Goal: Task Accomplishment & Management: Complete application form

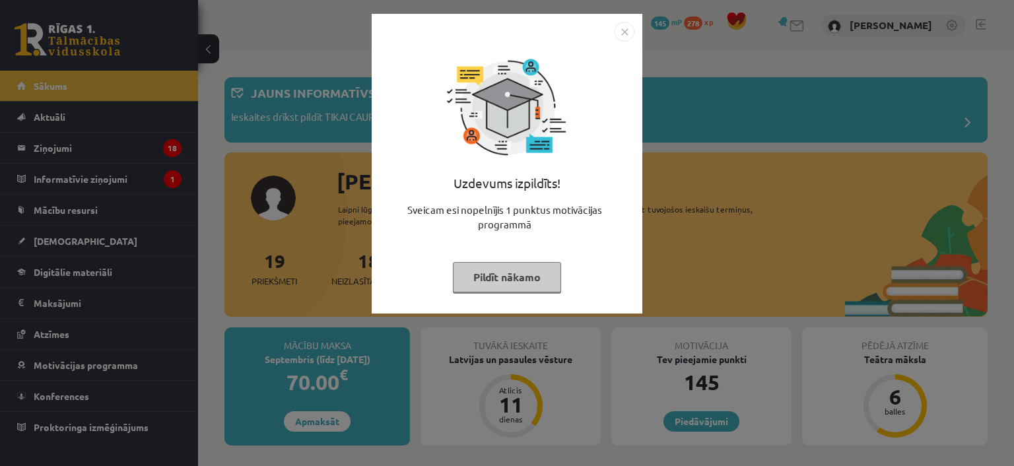
click at [462, 279] on button "Pildīt nākamo" at bounding box center [507, 277] width 108 height 30
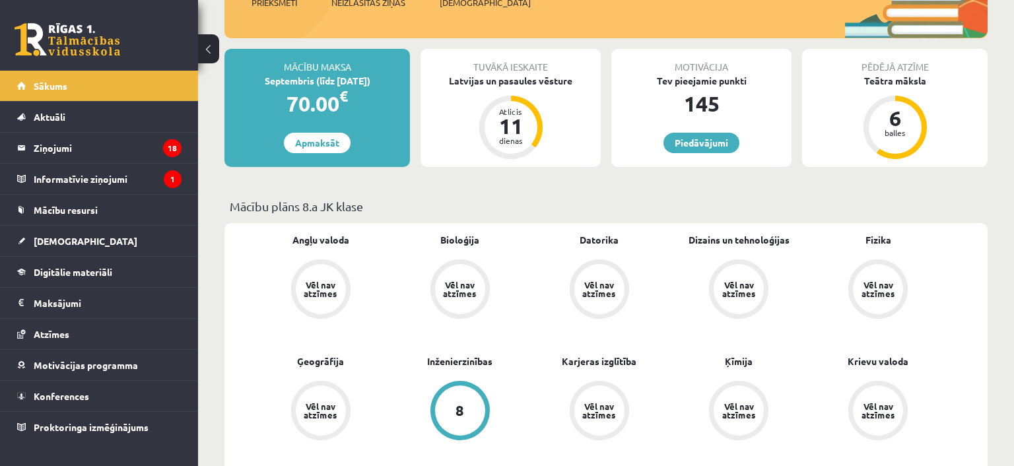
scroll to position [349, 0]
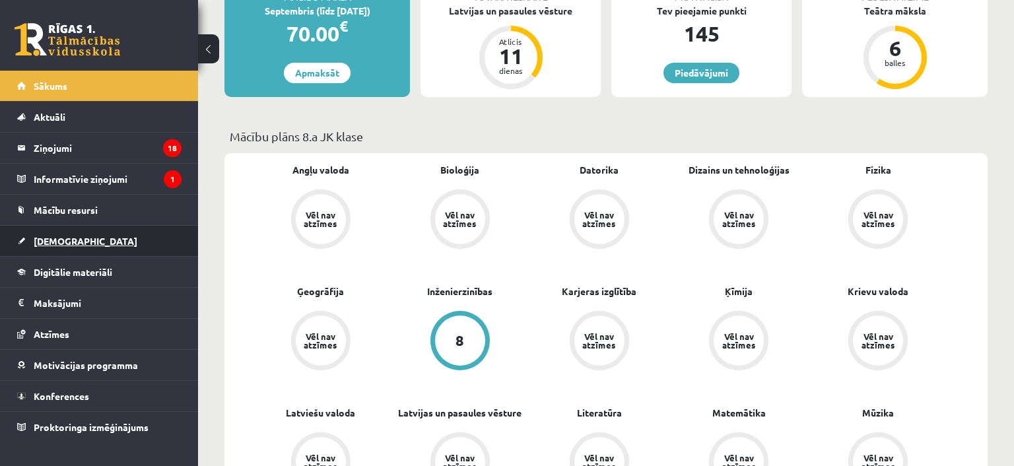
click at [59, 242] on span "[DEMOGRAPHIC_DATA]" at bounding box center [86, 241] width 104 height 12
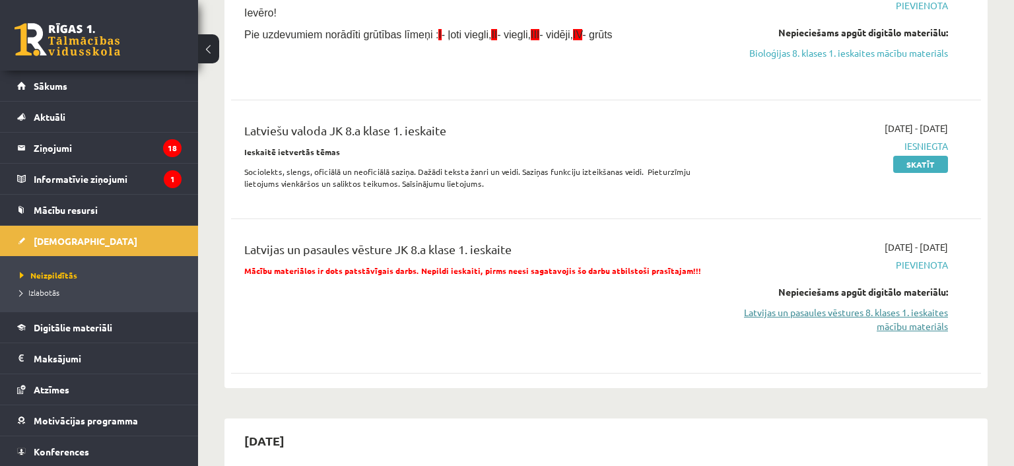
click at [844, 310] on link "Latvijas un pasaules vēstures 8. klases 1. ieskaites mācību materiāls" at bounding box center [837, 320] width 221 height 28
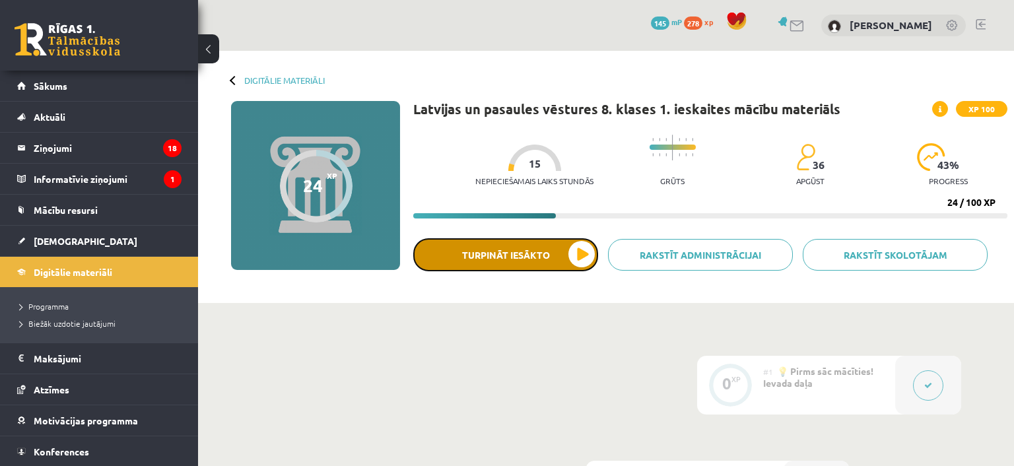
click at [512, 260] on button "Turpināt iesākto" at bounding box center [505, 254] width 185 height 33
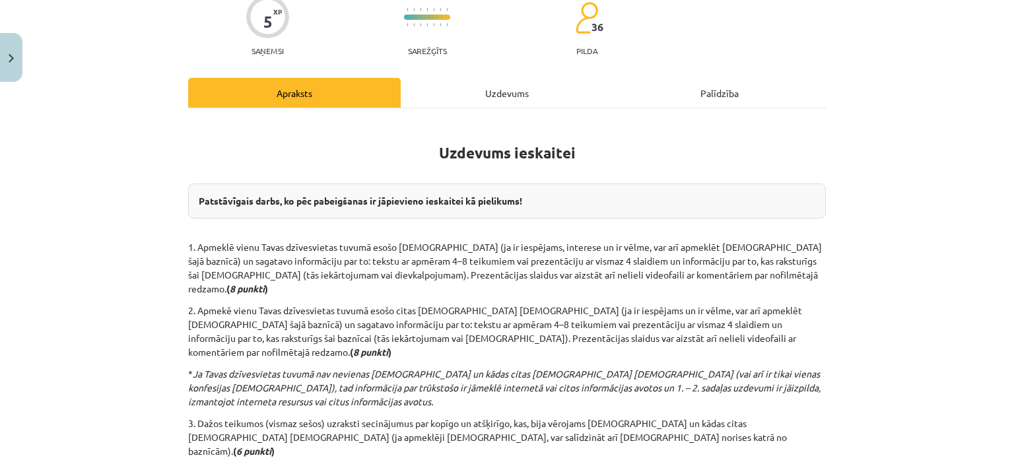
scroll to position [180, 0]
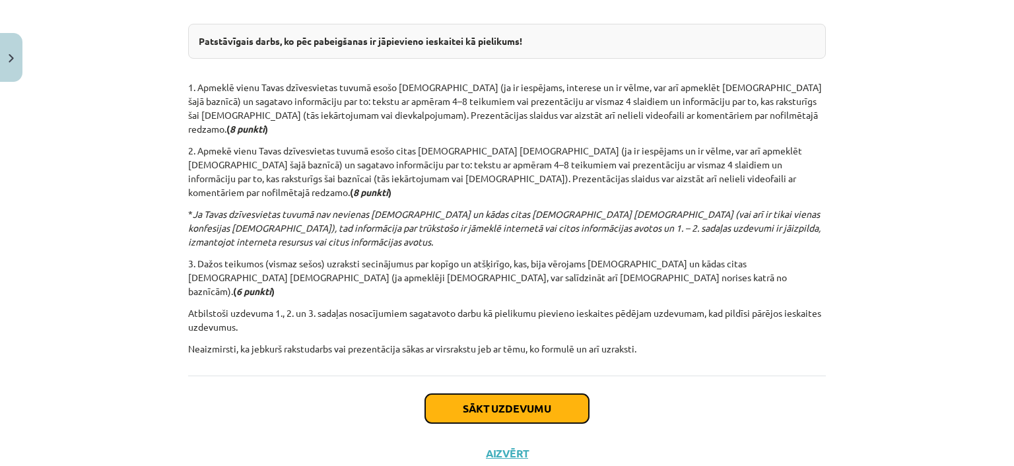
click at [506, 394] on button "Sākt uzdevumu" at bounding box center [507, 408] width 164 height 29
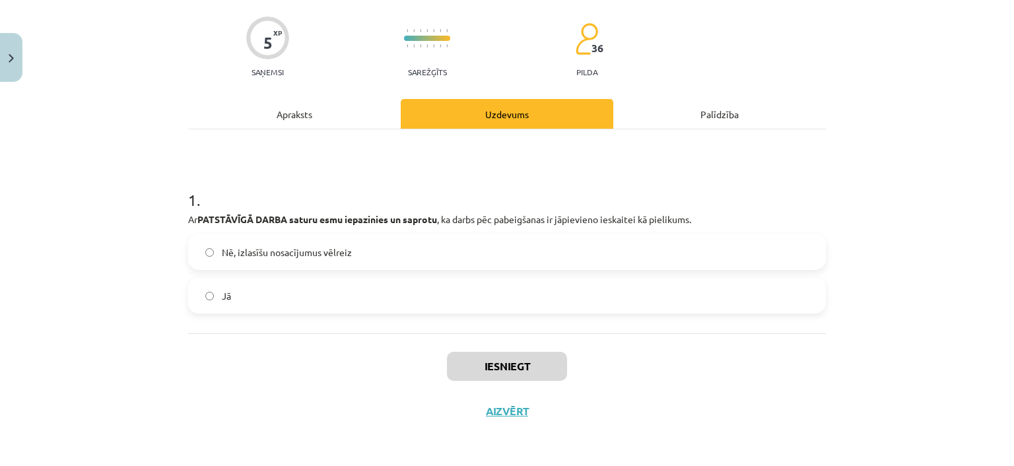
click at [269, 298] on label "Jā" at bounding box center [506, 295] width 635 height 33
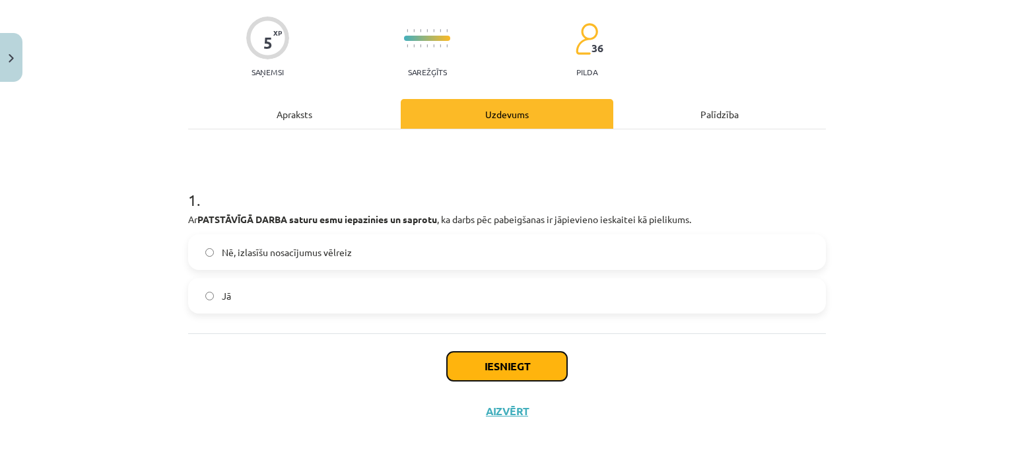
click at [509, 366] on button "Iesniegt" at bounding box center [507, 366] width 120 height 29
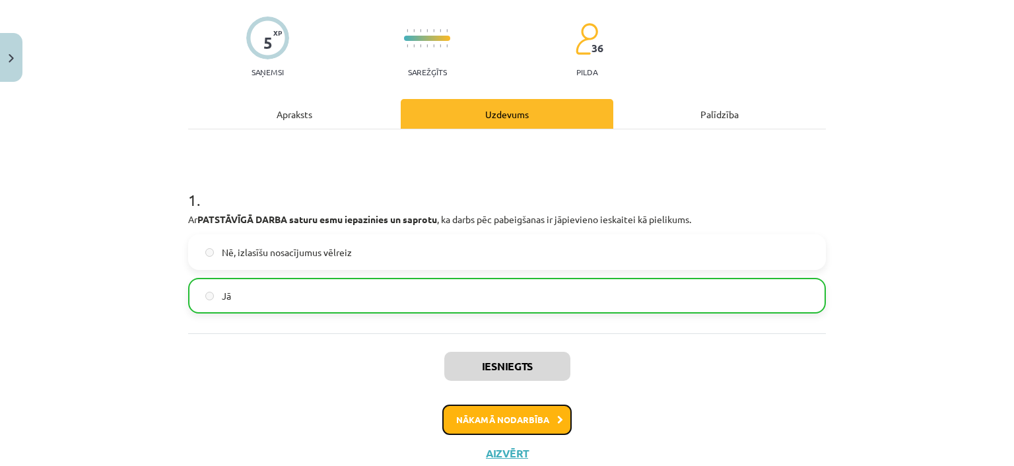
click at [511, 417] on button "Nākamā nodarbība" at bounding box center [506, 420] width 129 height 30
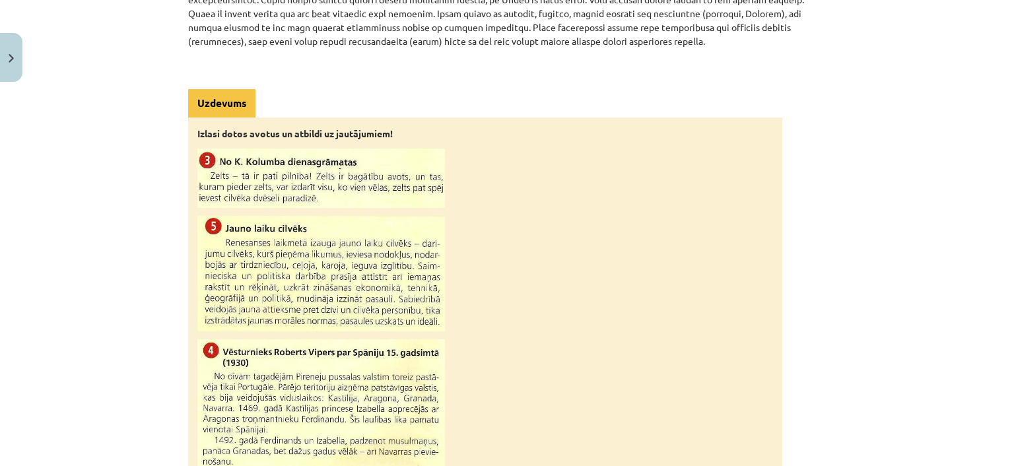
scroll to position [1351, 0]
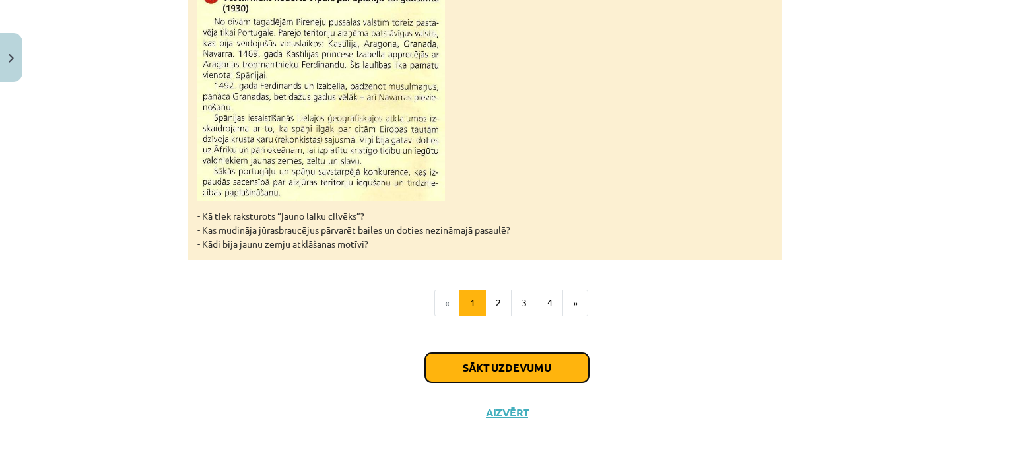
click at [510, 369] on button "Sākt uzdevumu" at bounding box center [507, 367] width 164 height 29
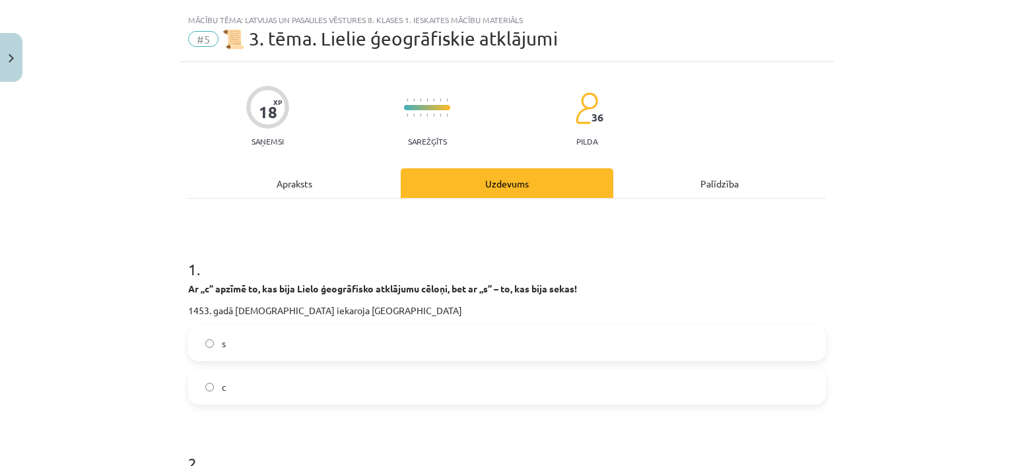
scroll to position [0, 0]
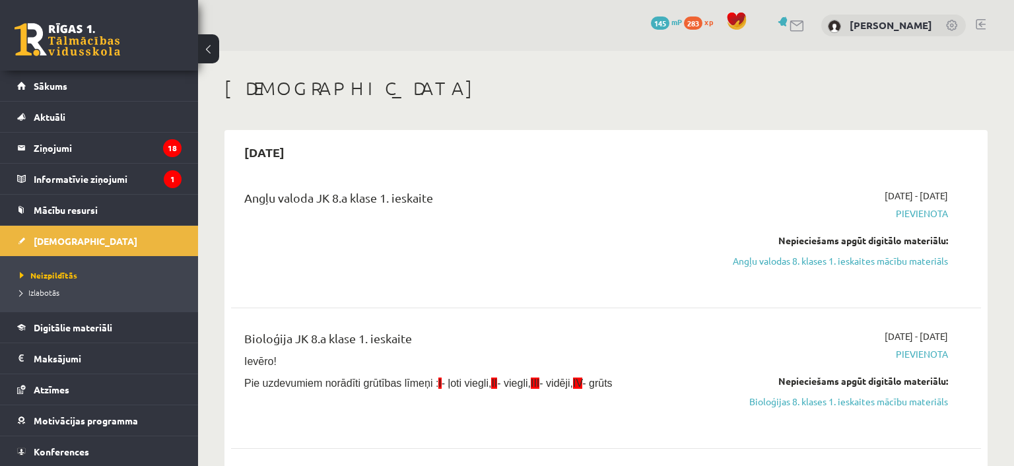
scroll to position [349, 0]
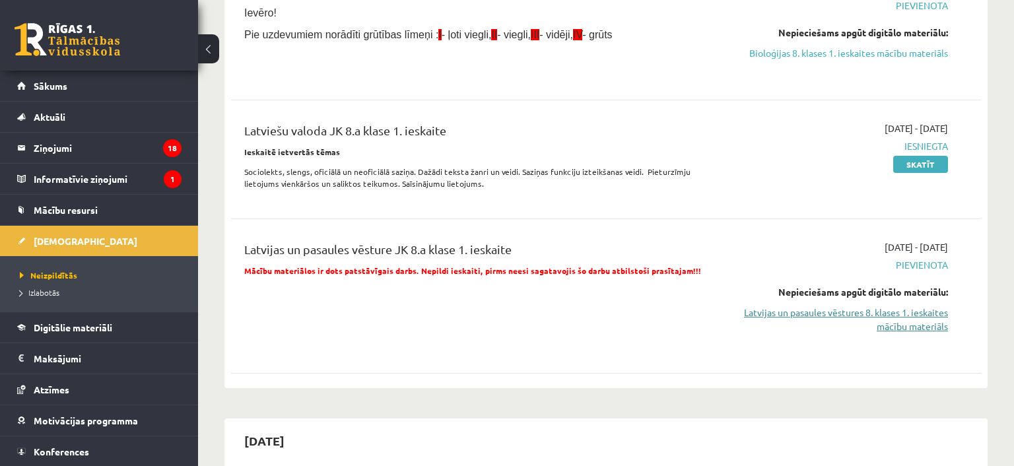
click at [844, 313] on link "Latvijas un pasaules vēstures 8. klases 1. ieskaites mācību materiāls" at bounding box center [837, 320] width 221 height 28
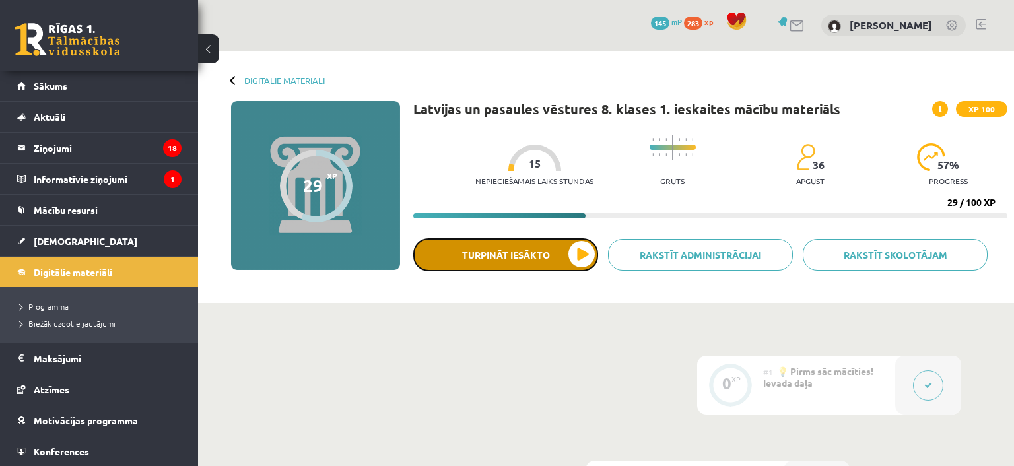
click at [545, 259] on button "Turpināt iesākto" at bounding box center [505, 254] width 185 height 33
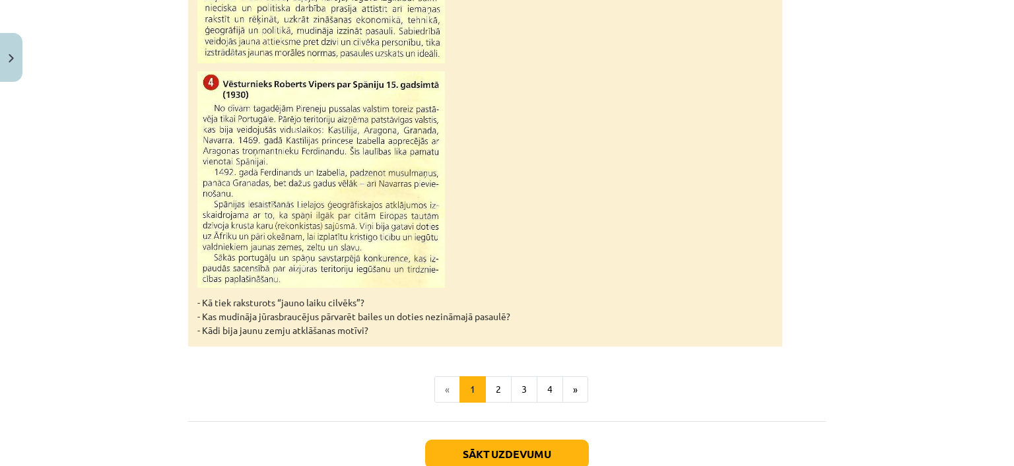
scroll to position [1351, 0]
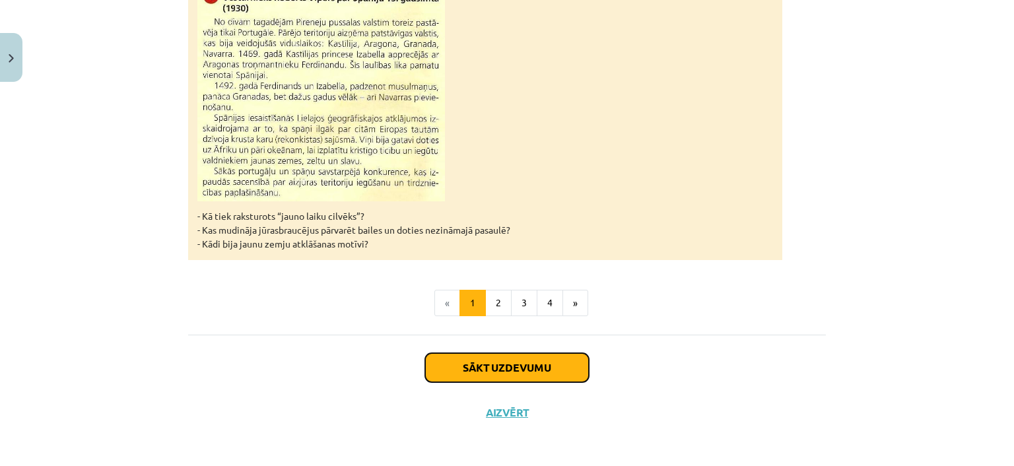
click at [500, 367] on button "Sākt uzdevumu" at bounding box center [507, 367] width 164 height 29
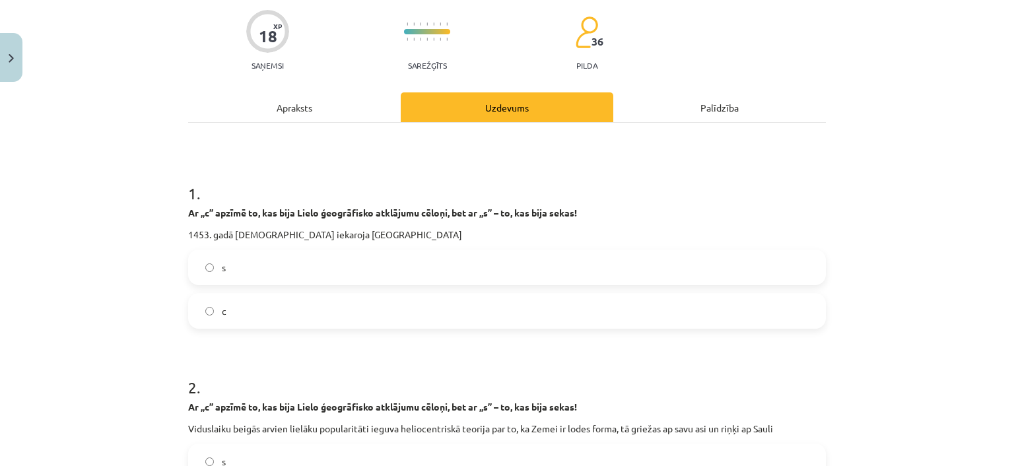
scroll to position [60, 0]
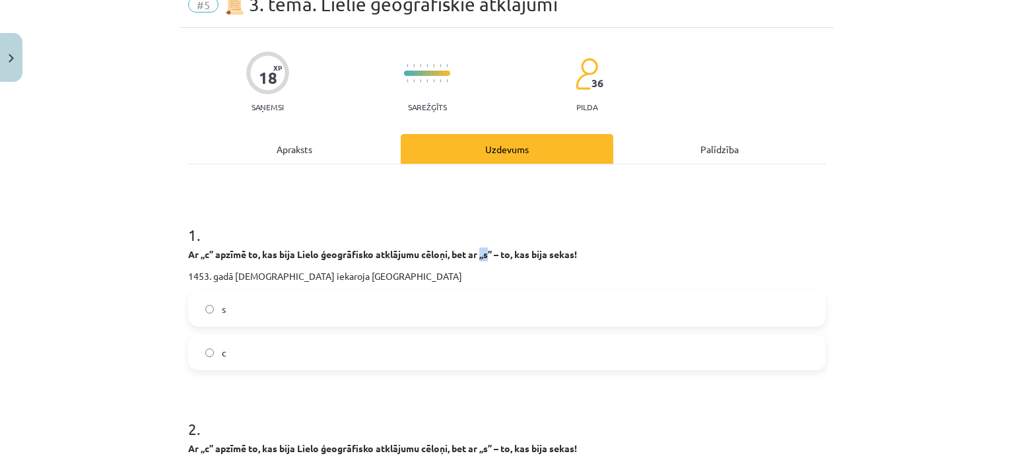
drag, startPoint x: 492, startPoint y: 254, endPoint x: 485, endPoint y: 255, distance: 7.9
click at [485, 255] on strong "Ar „c” apzīmē to, kas bija Lielo ģeogrāfisko atklājumu cēloņi, bet ar „s” – to,…" at bounding box center [382, 254] width 389 height 12
click at [461, 281] on p "1453. gadā turki iekaroja Konstantinopoli" at bounding box center [507, 276] width 638 height 14
click at [297, 360] on label "c" at bounding box center [506, 352] width 635 height 33
click at [299, 359] on label "c" at bounding box center [506, 352] width 635 height 33
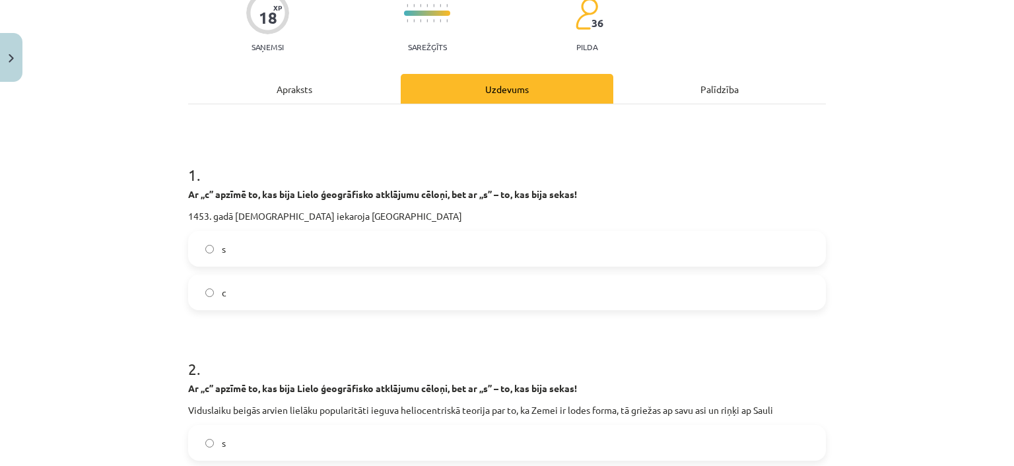
scroll to position [180, 0]
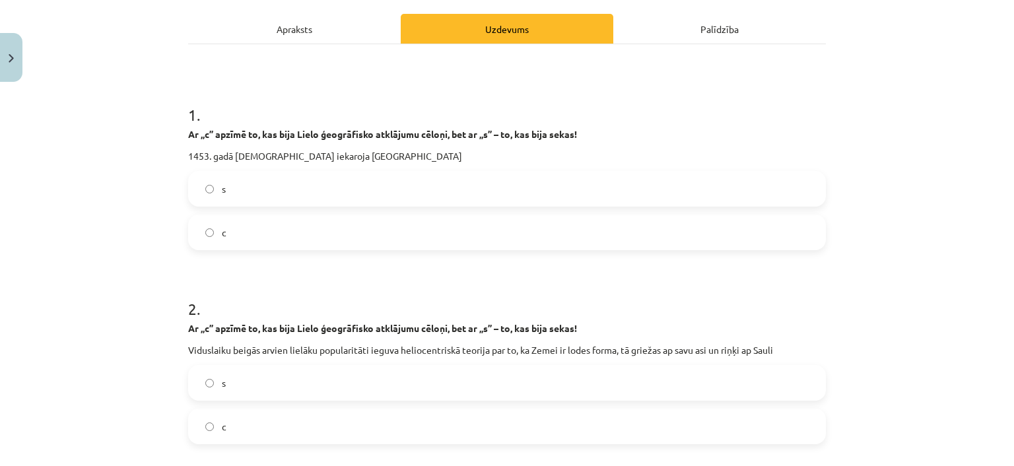
click at [328, 193] on label "s" at bounding box center [506, 188] width 635 height 33
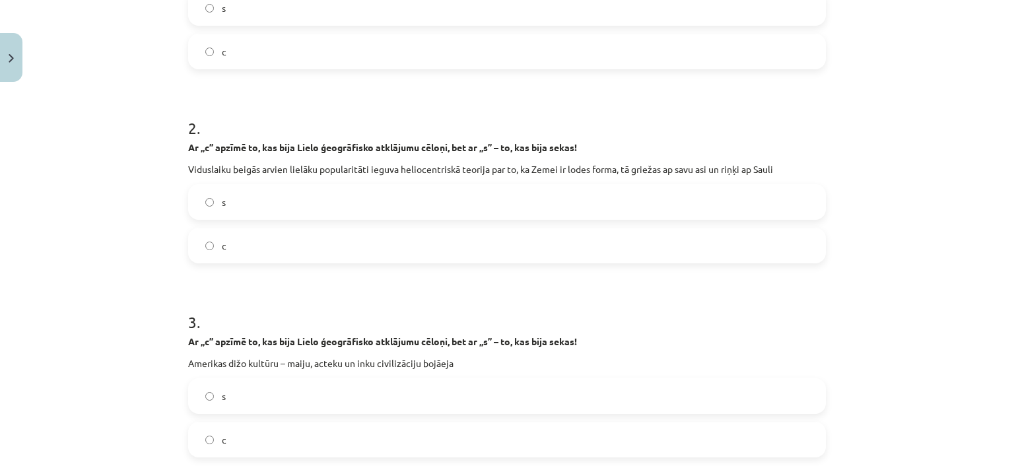
scroll to position [421, 0]
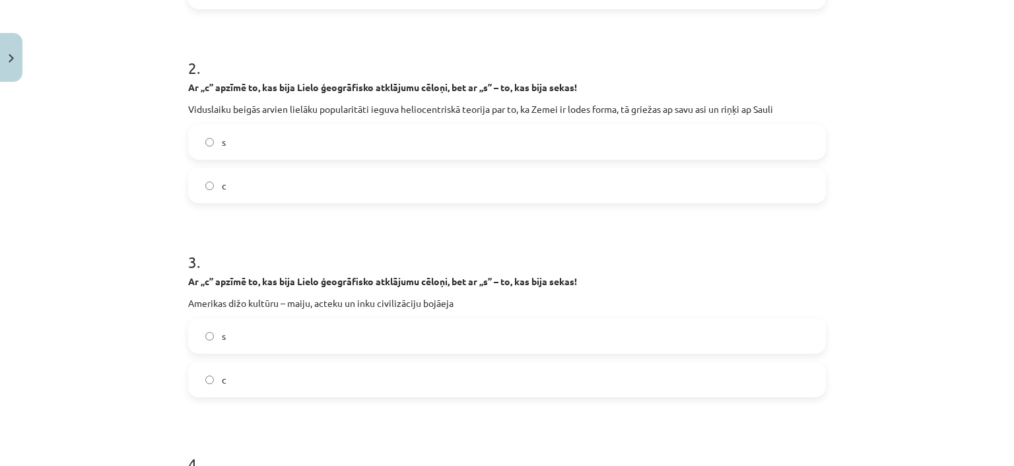
click at [315, 145] on label "s" at bounding box center [506, 141] width 635 height 33
drag, startPoint x: 319, startPoint y: 108, endPoint x: 407, endPoint y: 110, distance: 88.5
click at [407, 110] on p "Viduslaiku beigās arvien lielāku popularitāti ieguva heliocentriskā teorija par…" at bounding box center [507, 109] width 638 height 14
click at [415, 111] on p "Viduslaiku beigās arvien lielāku popularitāti ieguva heliocentriskā teorija par…" at bounding box center [507, 109] width 638 height 14
click at [479, 131] on label "s" at bounding box center [506, 141] width 635 height 33
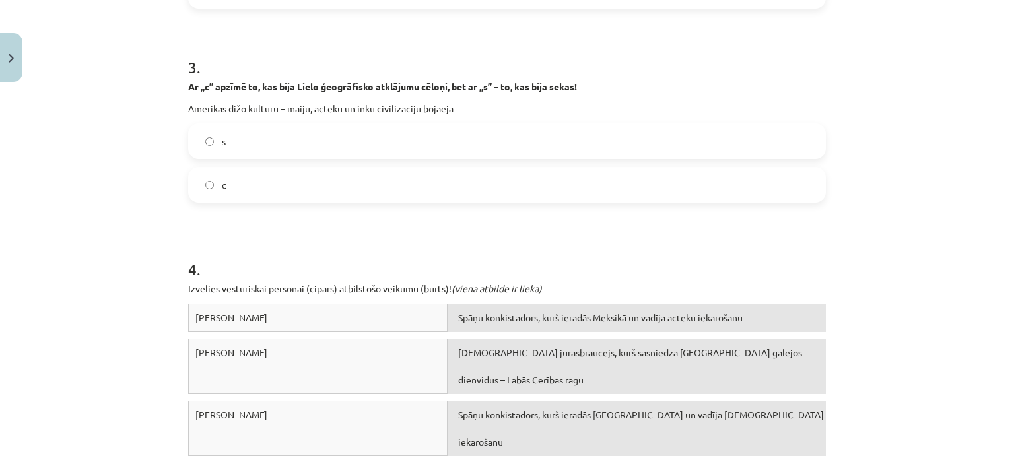
scroll to position [602, 0]
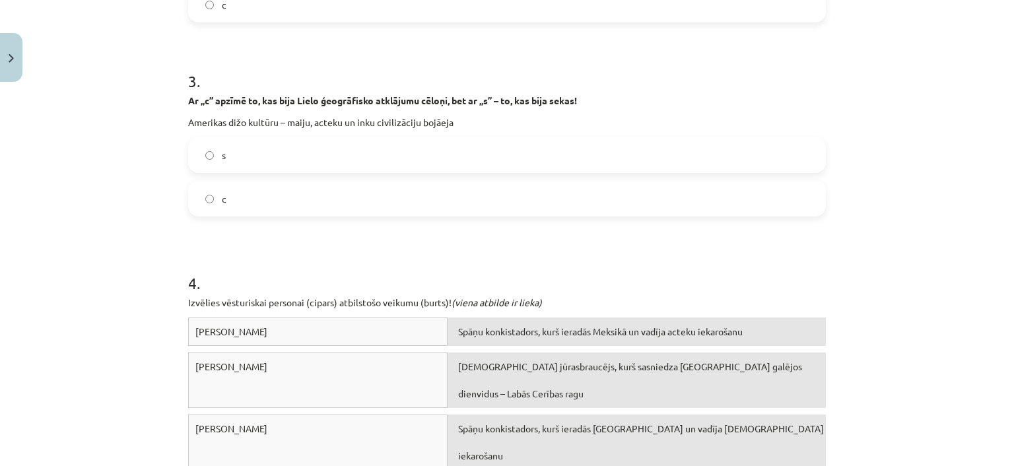
click at [370, 206] on label "c" at bounding box center [506, 198] width 635 height 33
click at [336, 156] on label "s" at bounding box center [506, 155] width 635 height 33
click at [342, 153] on label "s" at bounding box center [506, 155] width 635 height 33
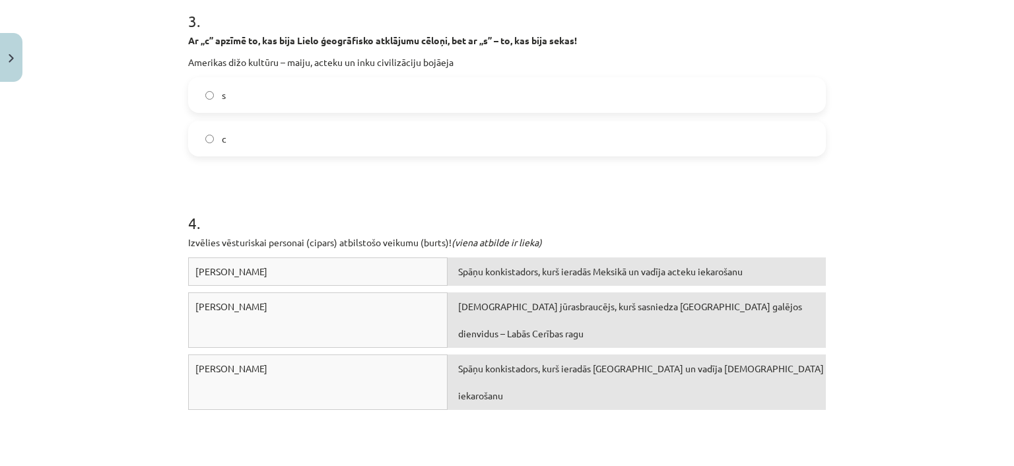
scroll to position [722, 0]
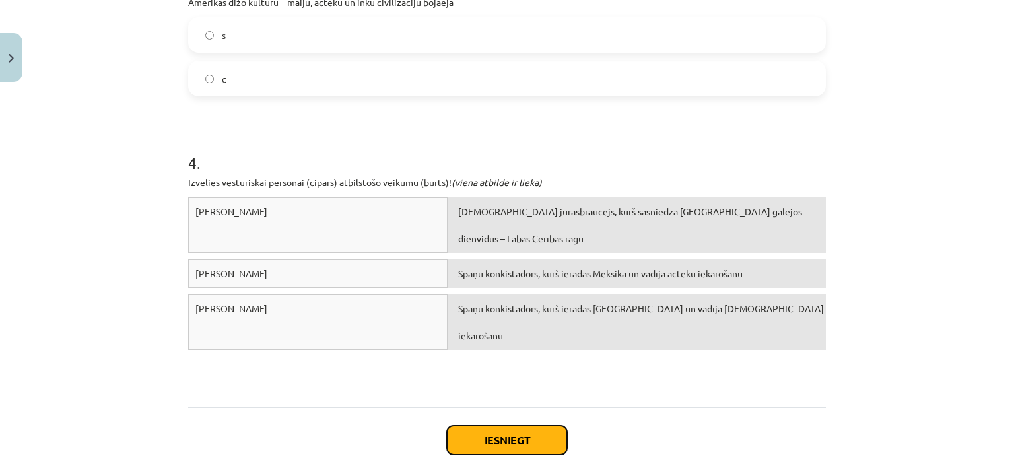
click at [498, 441] on button "Iesniegt" at bounding box center [507, 440] width 120 height 29
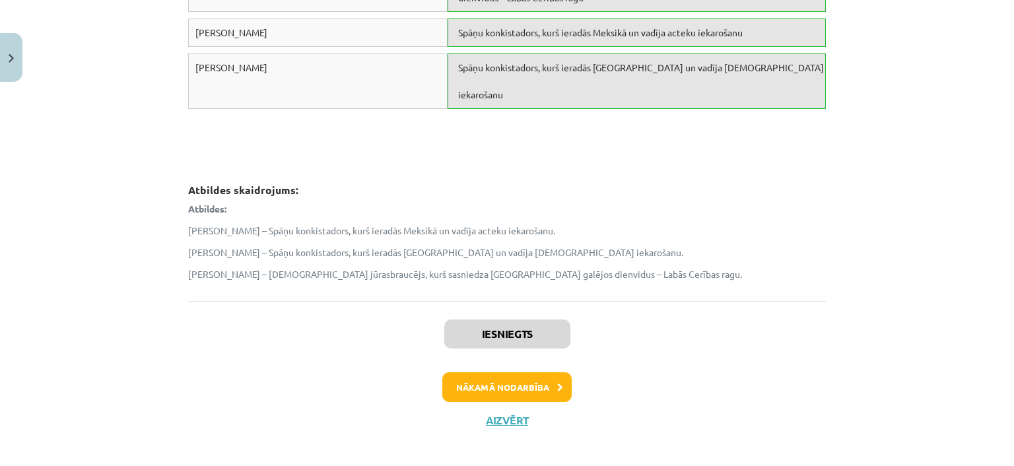
scroll to position [972, 0]
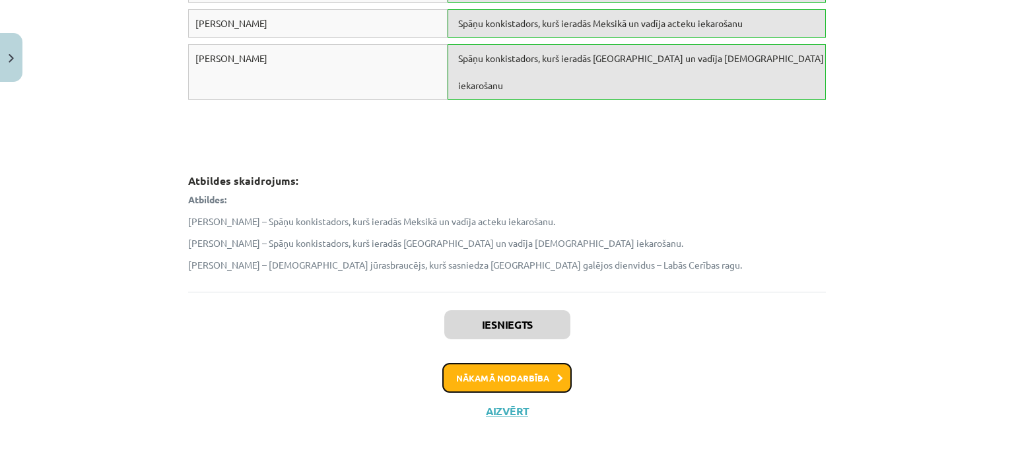
click at [488, 378] on button "Nākamā nodarbība" at bounding box center [506, 378] width 129 height 30
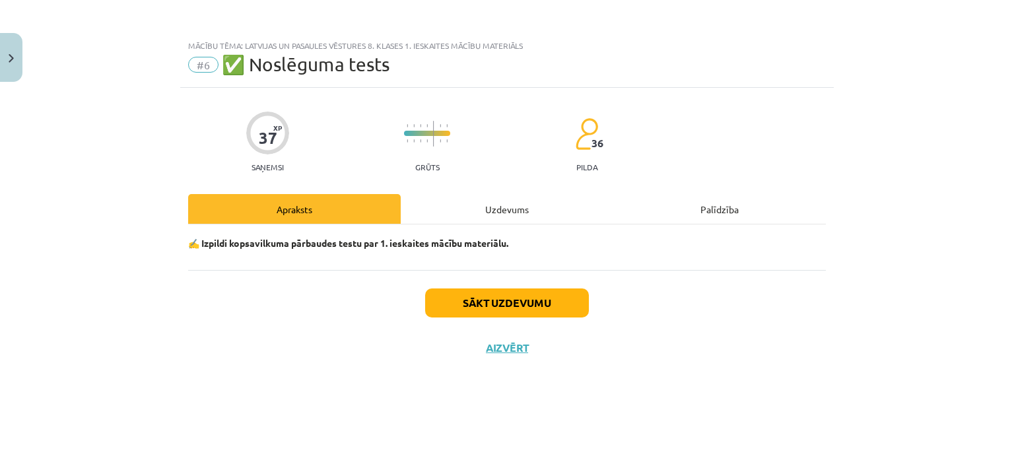
scroll to position [0, 0]
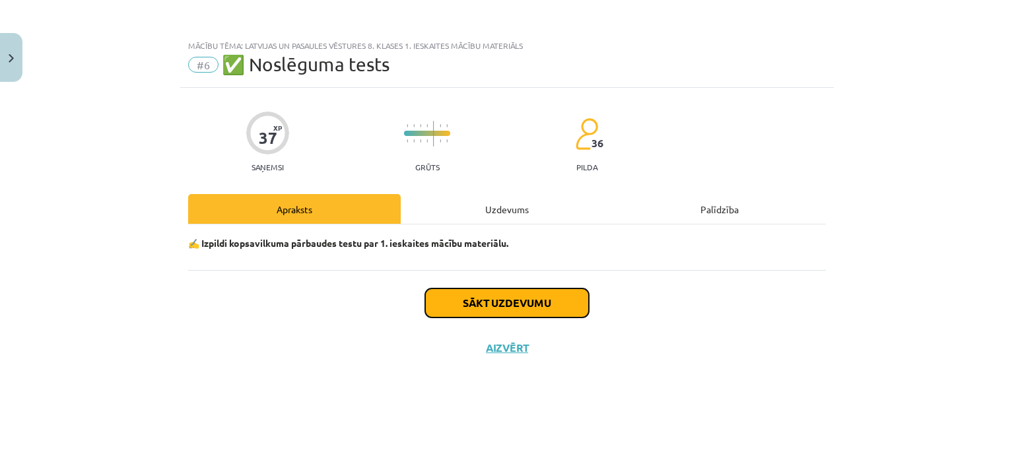
click at [511, 302] on button "Sākt uzdevumu" at bounding box center [507, 303] width 164 height 29
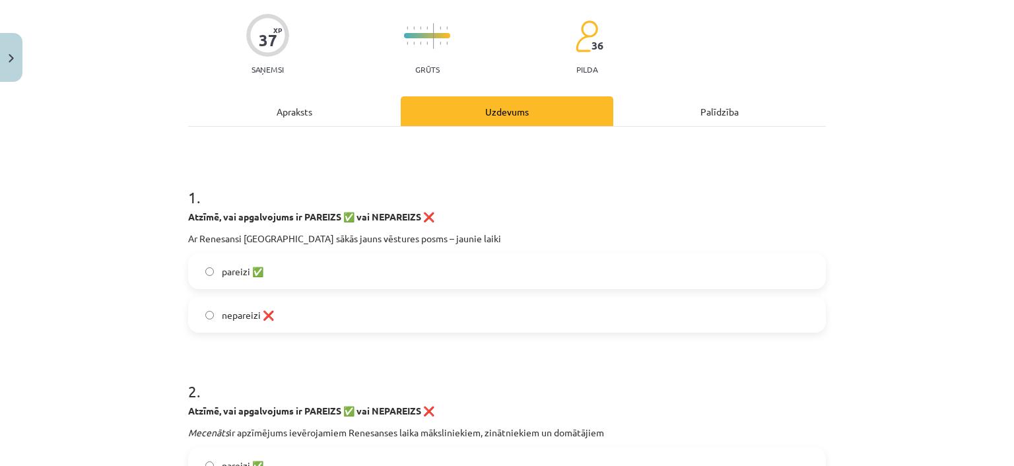
scroll to position [180, 0]
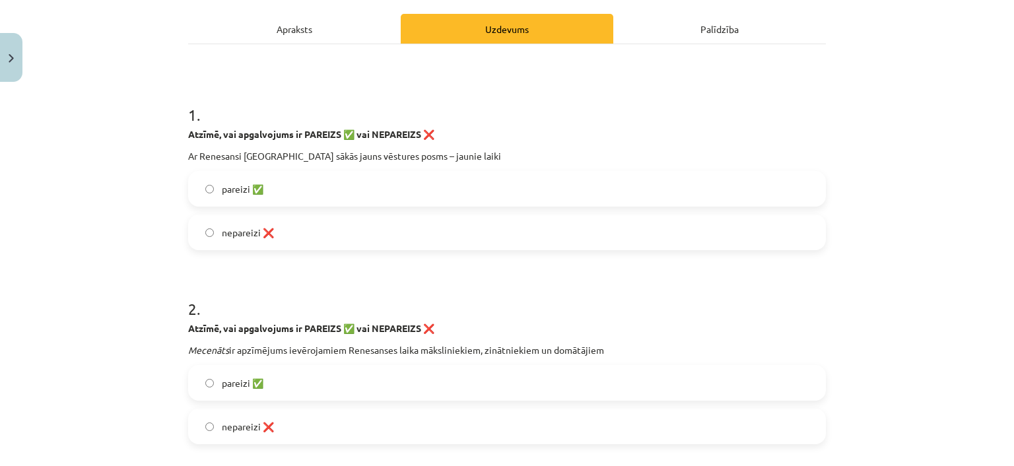
click at [294, 195] on label "pareizi ✅" at bounding box center [506, 188] width 635 height 33
click at [300, 189] on label "pareizi ✅" at bounding box center [506, 188] width 635 height 33
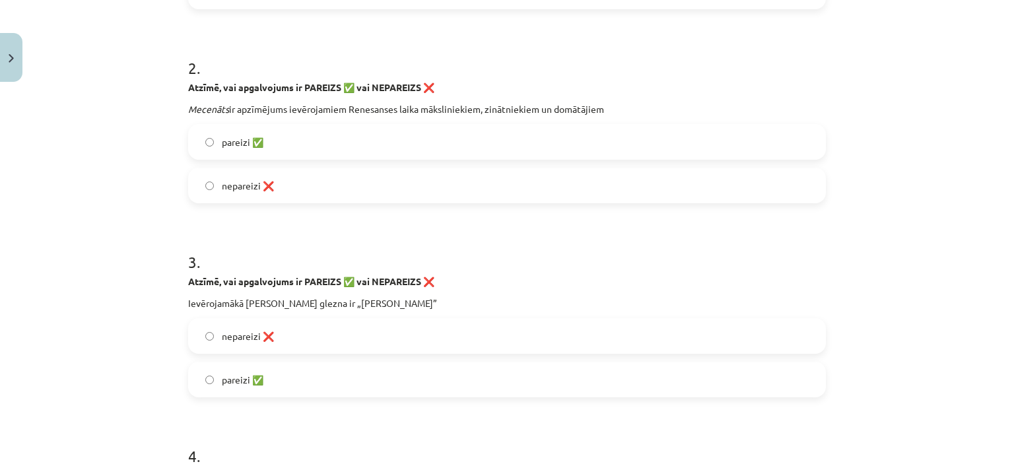
click at [278, 182] on label "nepareizi ❌" at bounding box center [506, 185] width 635 height 33
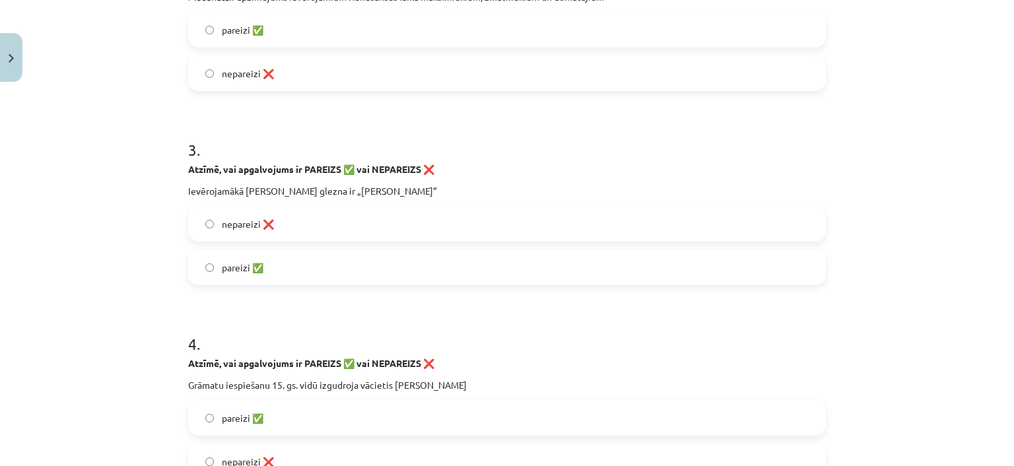
scroll to position [602, 0]
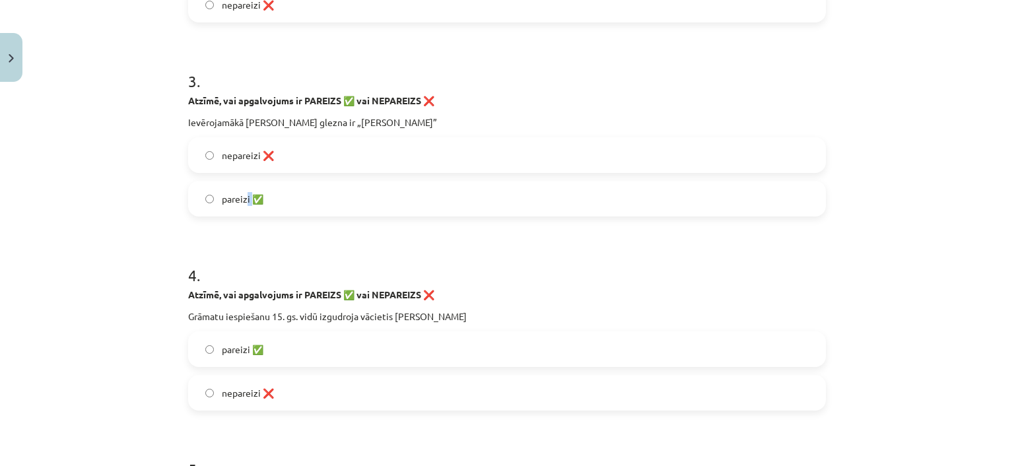
drag, startPoint x: 248, startPoint y: 192, endPoint x: 243, endPoint y: 186, distance: 7.9
click at [243, 189] on label "pareizi ✅" at bounding box center [506, 198] width 635 height 33
click at [241, 199] on span "pareizi ✅" at bounding box center [243, 199] width 42 height 14
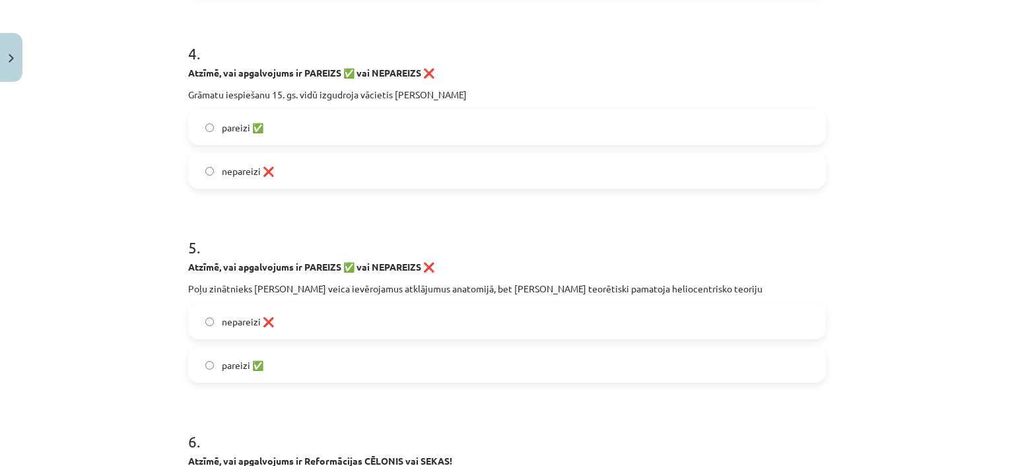
scroll to position [842, 0]
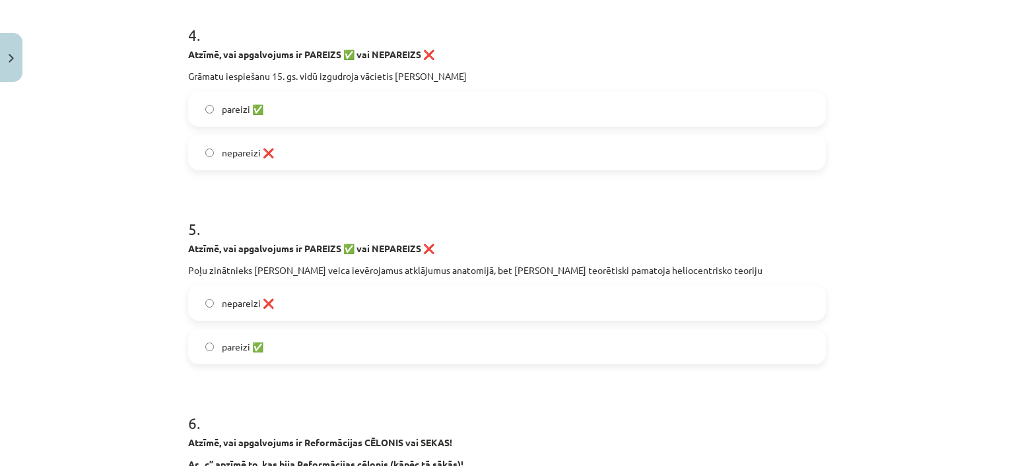
click at [273, 116] on label "pareizi ✅" at bounding box center [506, 108] width 635 height 33
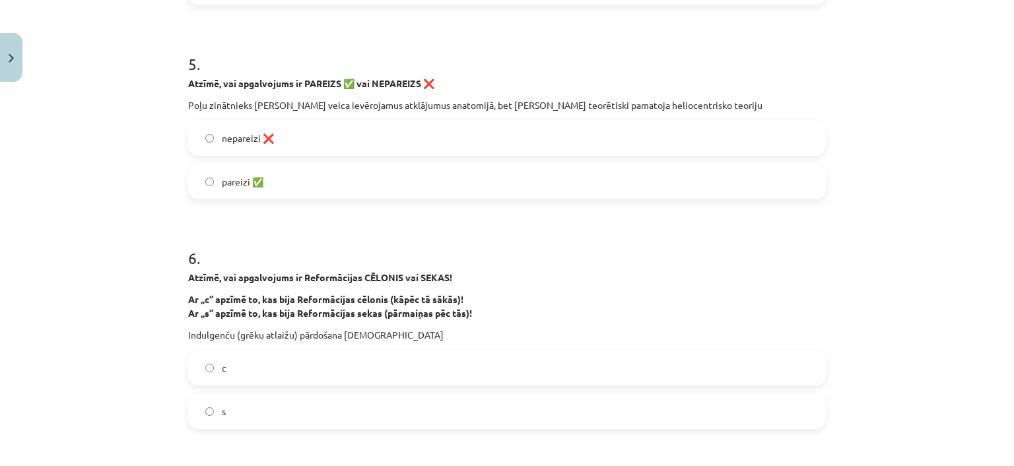
scroll to position [1023, 0]
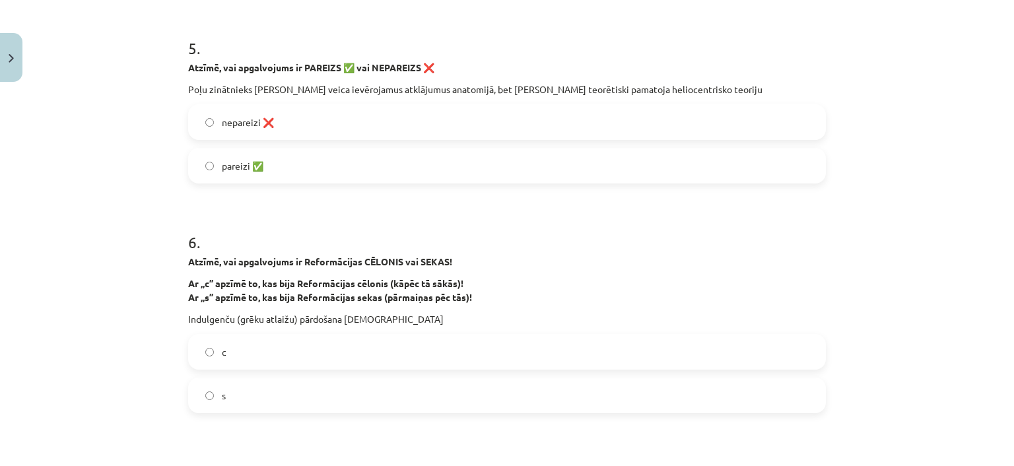
click at [290, 116] on label "nepareizi ❌" at bounding box center [506, 122] width 635 height 33
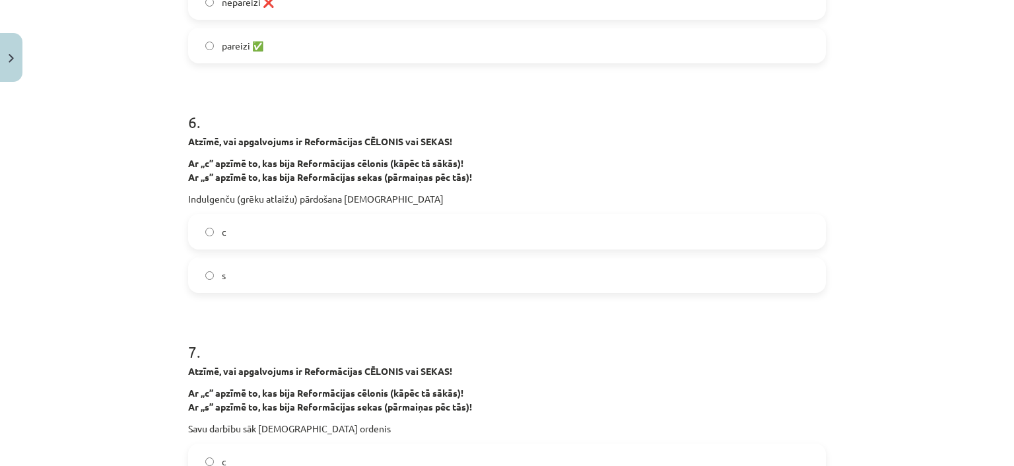
scroll to position [1204, 0]
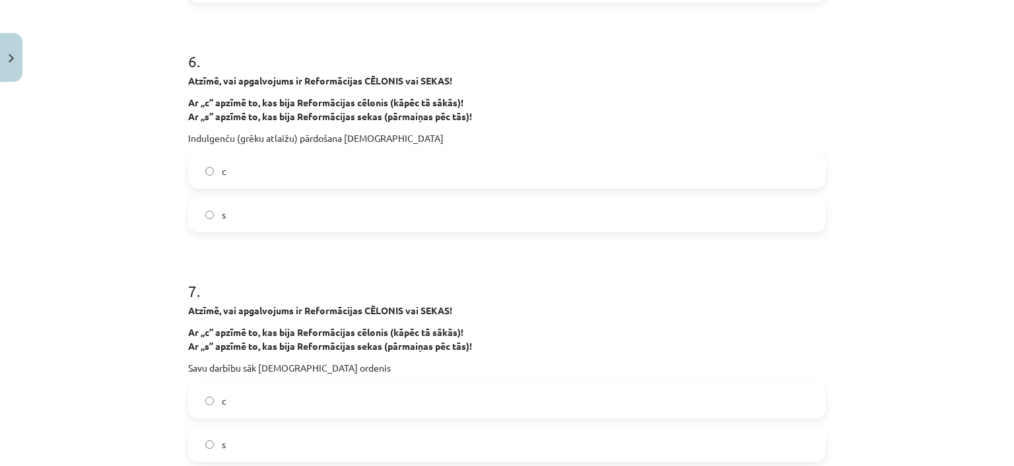
click at [263, 176] on label "c" at bounding box center [506, 170] width 635 height 33
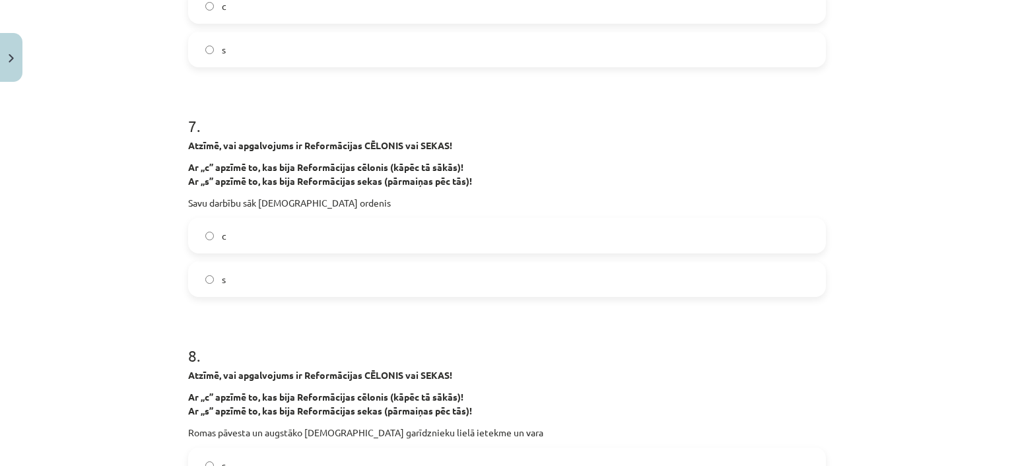
scroll to position [1391, 0]
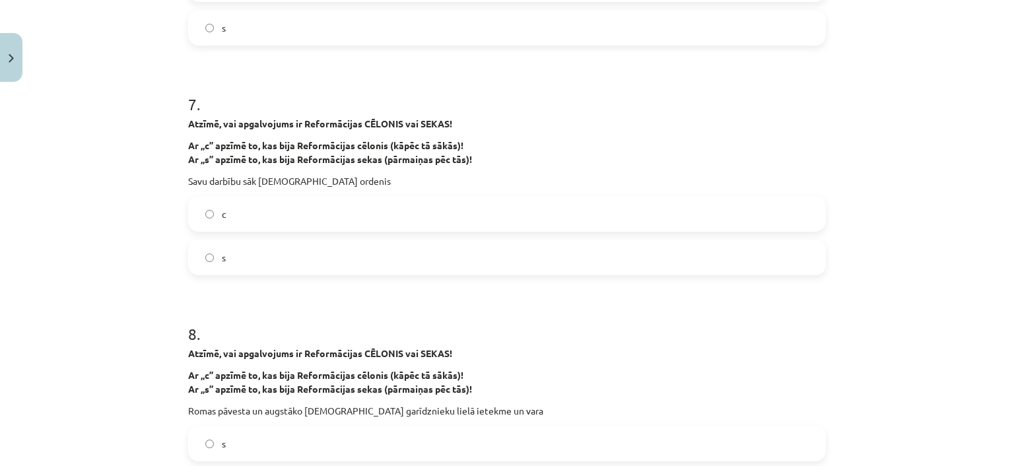
drag, startPoint x: 318, startPoint y: 242, endPoint x: 312, endPoint y: 239, distance: 7.1
click at [316, 243] on label "s" at bounding box center [506, 257] width 635 height 33
click at [309, 244] on label "s" at bounding box center [506, 257] width 635 height 33
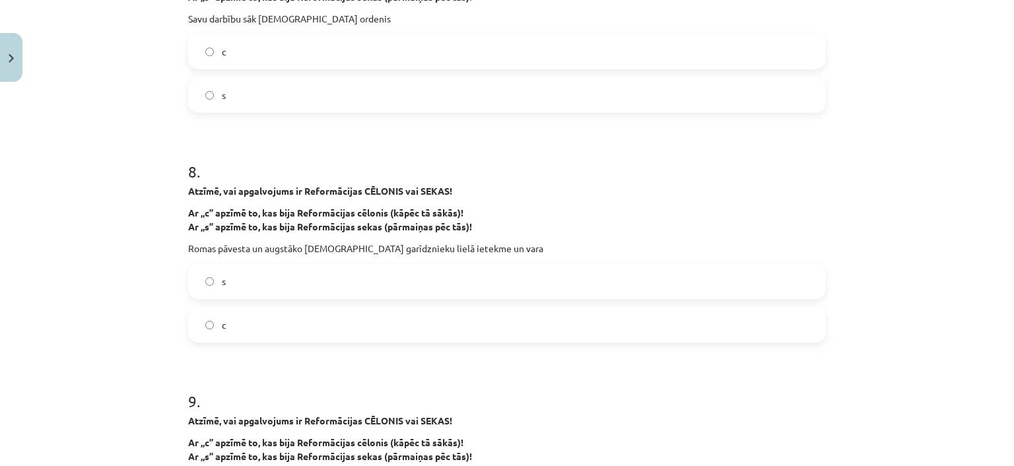
scroll to position [1571, 0]
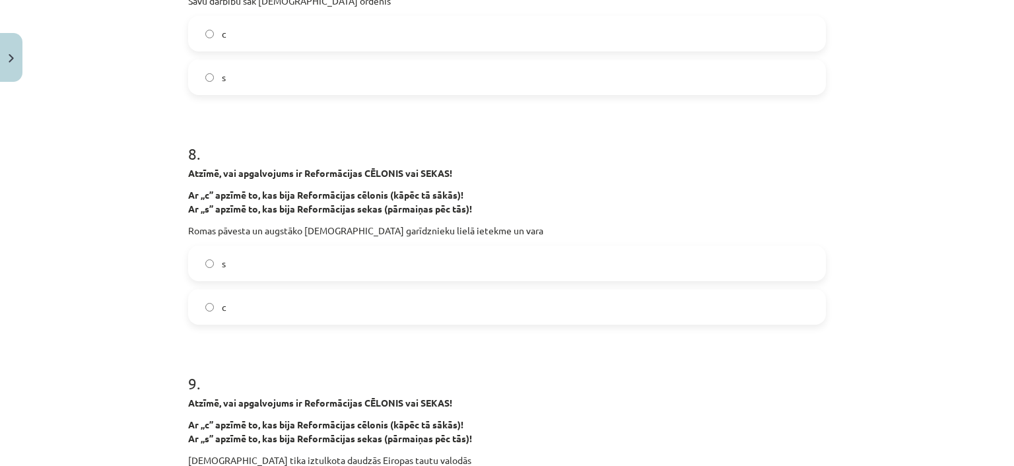
click at [365, 257] on label "s" at bounding box center [506, 263] width 635 height 33
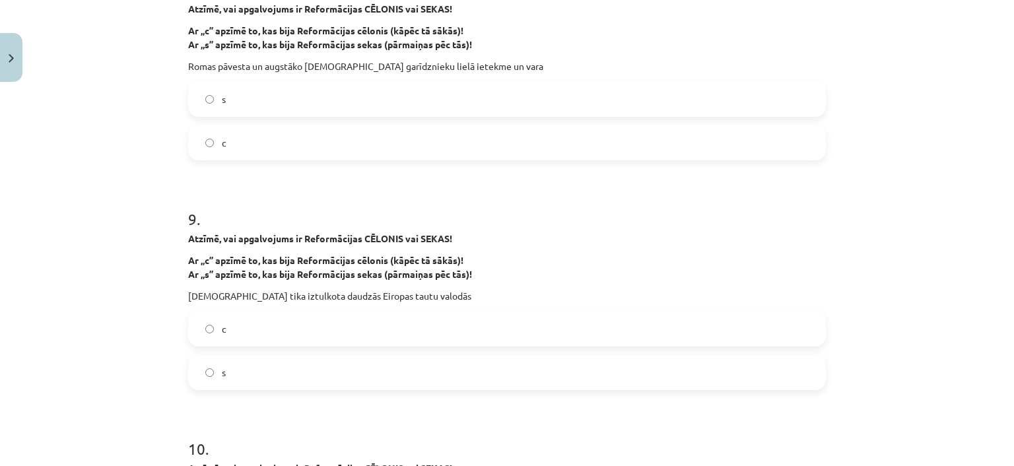
scroll to position [1752, 0]
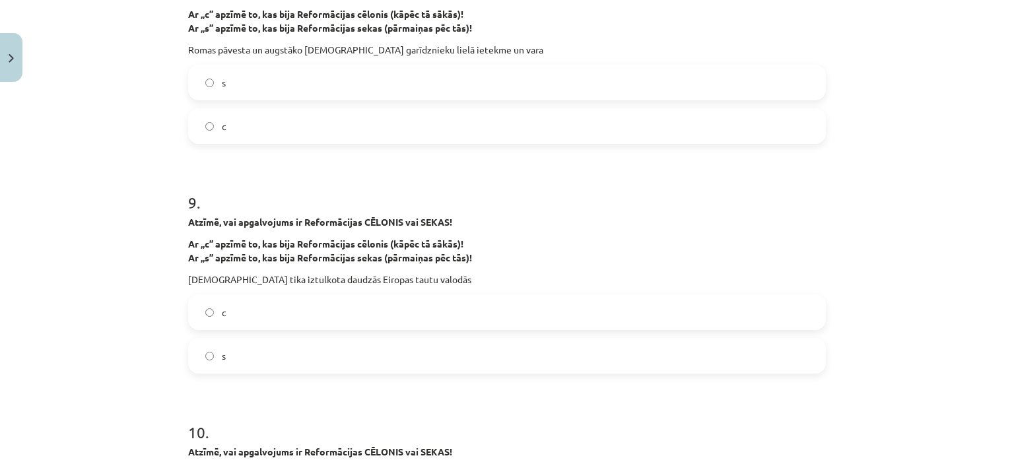
click at [323, 119] on label "c" at bounding box center [506, 126] width 635 height 33
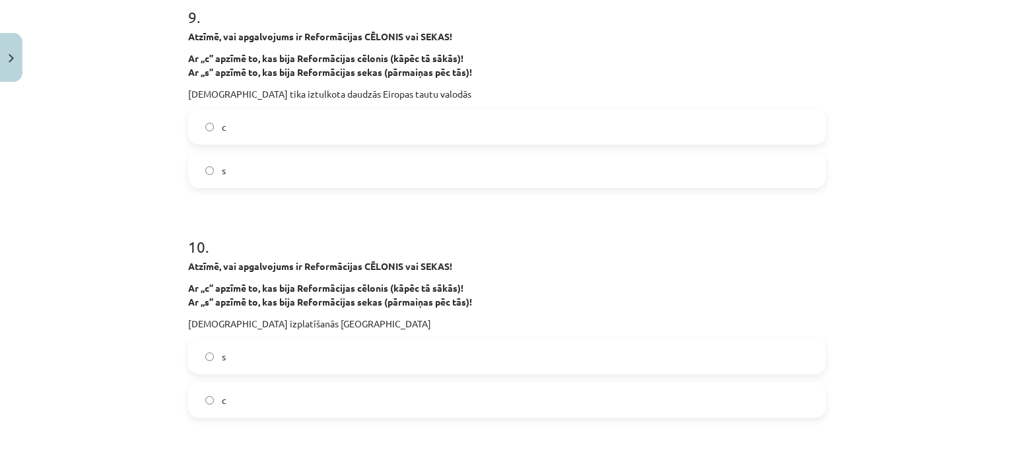
scroll to position [1993, 0]
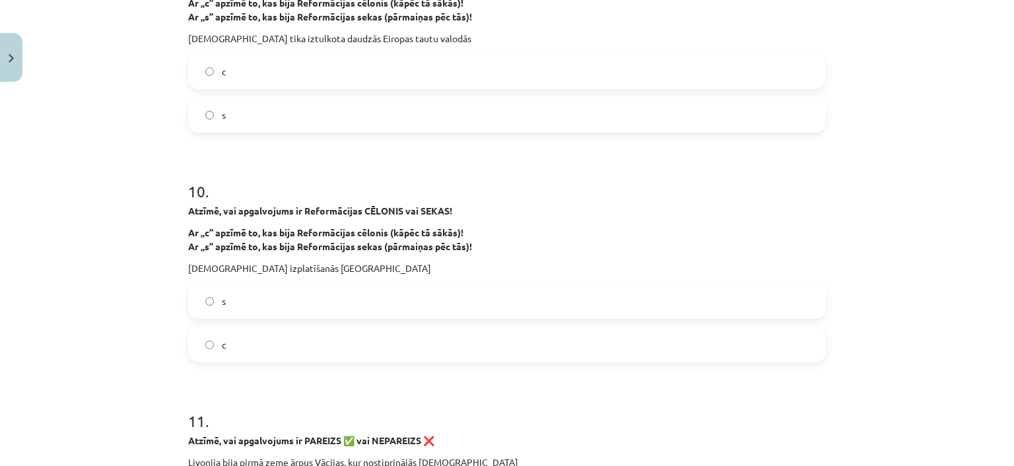
click at [263, 115] on label "s" at bounding box center [506, 114] width 635 height 33
click at [234, 126] on label "s" at bounding box center [506, 114] width 635 height 33
click at [240, 123] on label "s" at bounding box center [506, 114] width 635 height 33
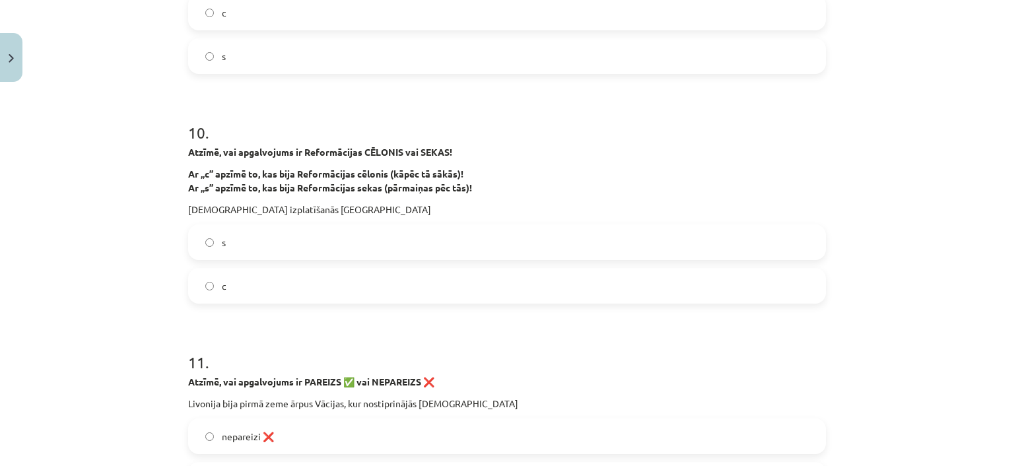
scroll to position [2113, 0]
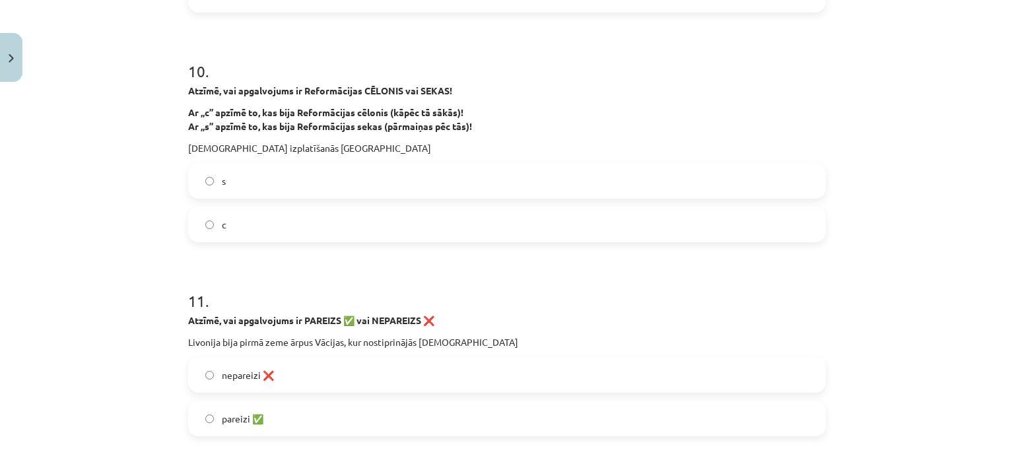
click at [331, 186] on label "s" at bounding box center [506, 180] width 635 height 33
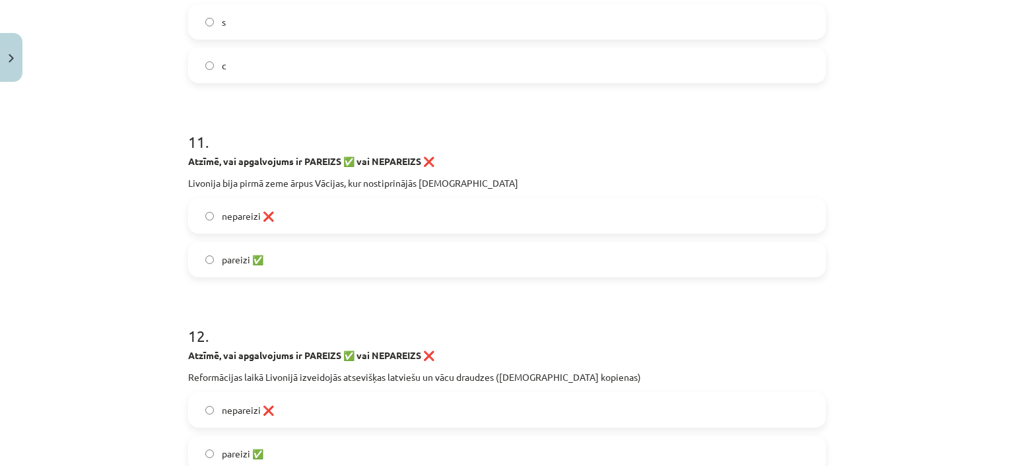
scroll to position [2294, 0]
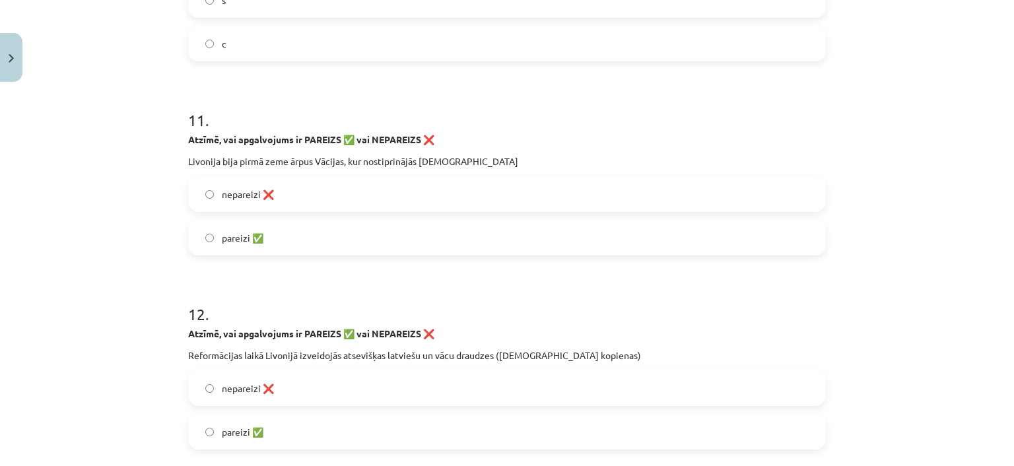
click at [428, 199] on label "nepareizi ❌" at bounding box center [506, 194] width 635 height 33
click at [378, 252] on label "pareizi ✅" at bounding box center [506, 237] width 635 height 33
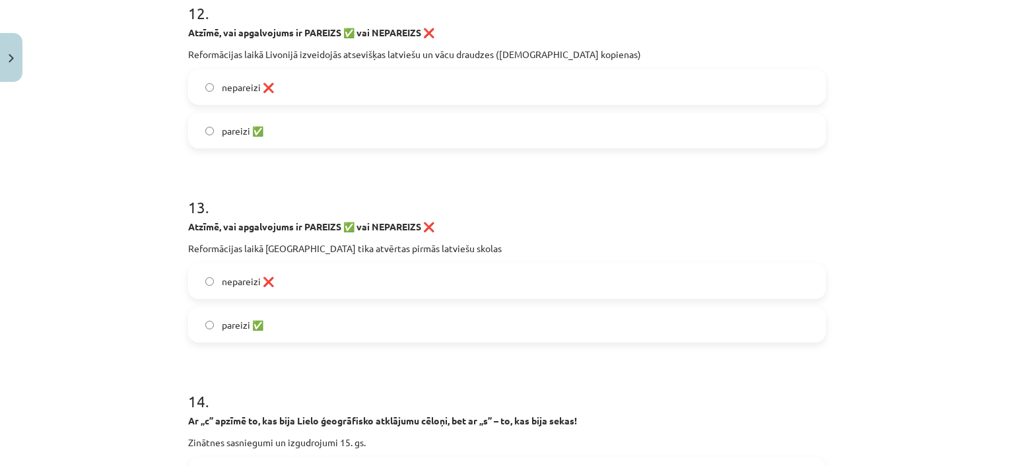
scroll to position [2535, 0]
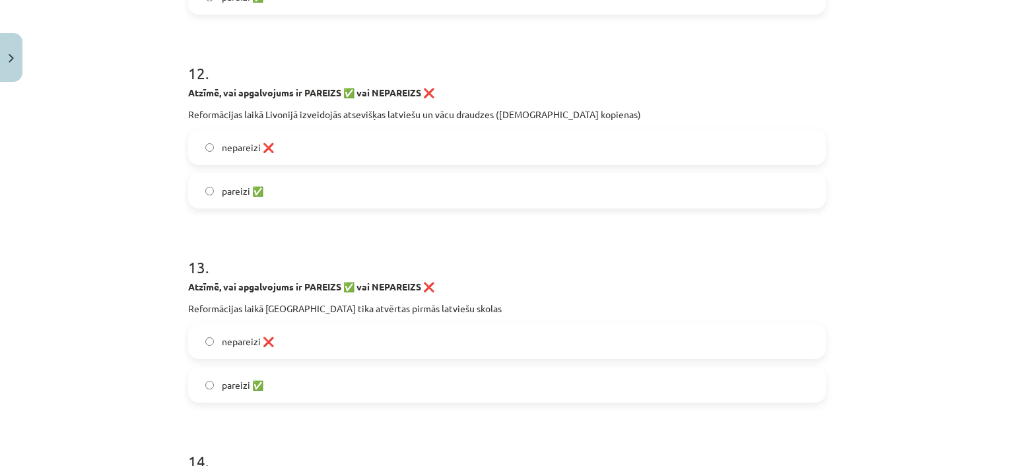
click at [255, 189] on span "pareizi ✅" at bounding box center [243, 191] width 42 height 14
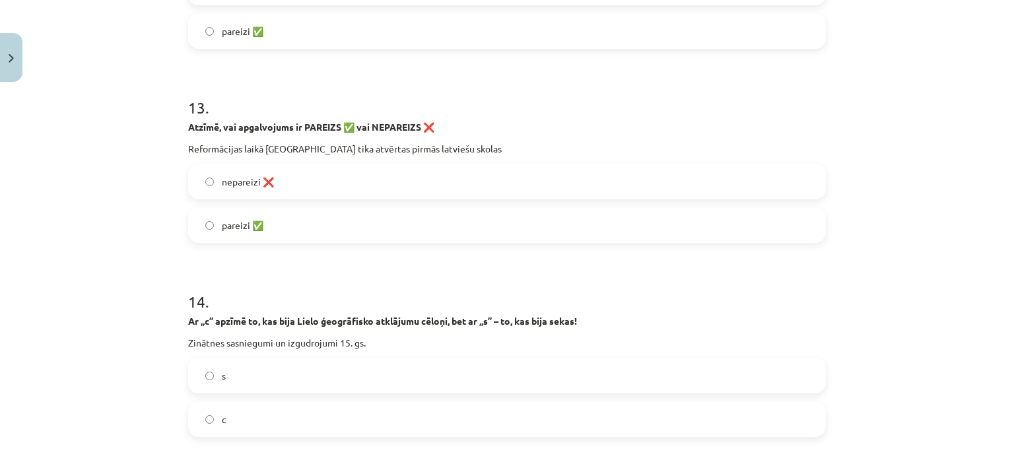
scroll to position [2715, 0]
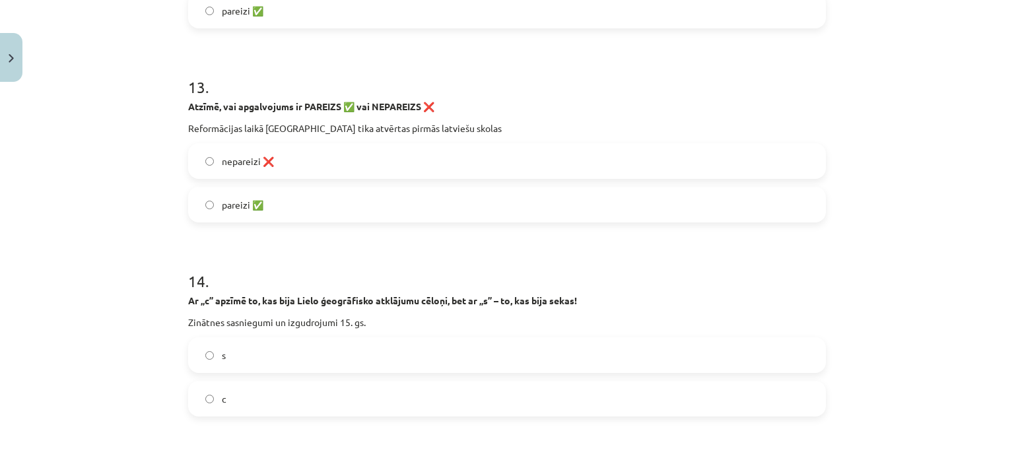
click at [213, 195] on label "pareizi ✅" at bounding box center [506, 204] width 635 height 33
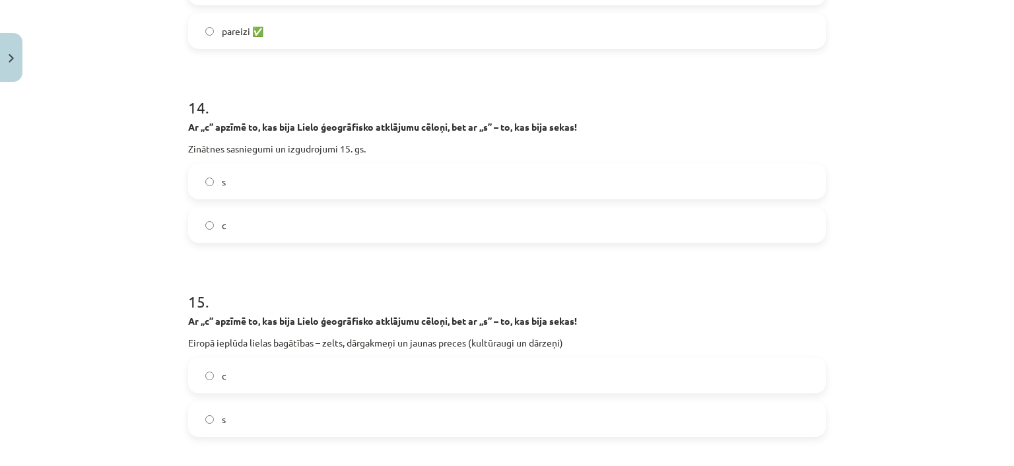
scroll to position [2896, 0]
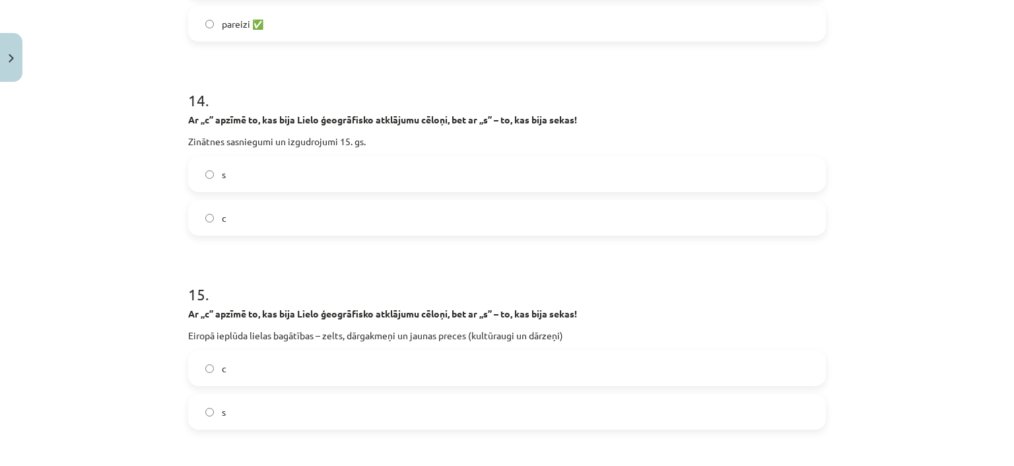
click at [264, 214] on label "c" at bounding box center [506, 217] width 635 height 33
drag, startPoint x: 276, startPoint y: 183, endPoint x: 277, endPoint y: 176, distance: 7.3
click at [277, 176] on label "s" at bounding box center [506, 174] width 635 height 33
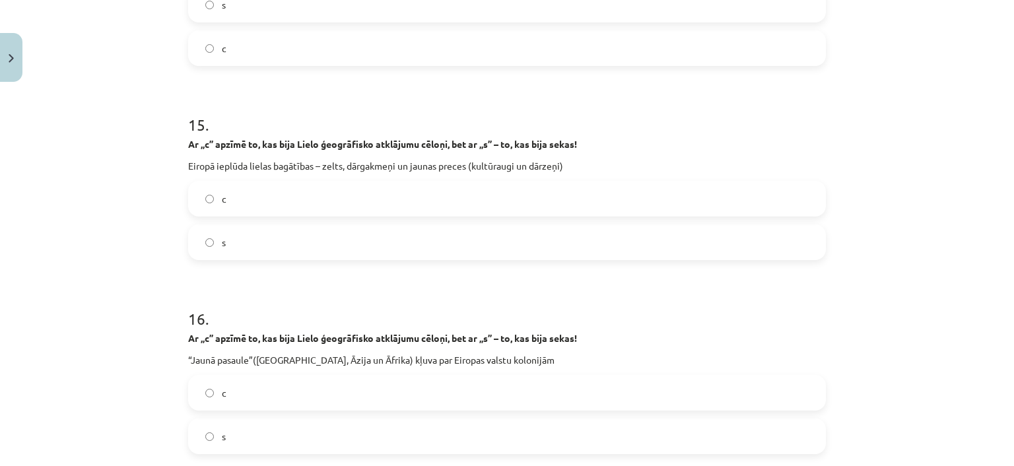
scroll to position [3076, 0]
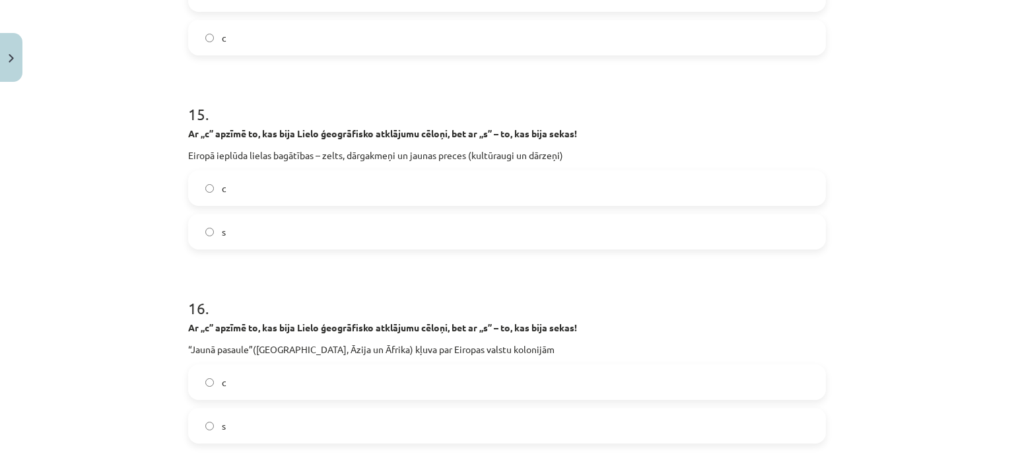
click at [276, 193] on label "c" at bounding box center [506, 188] width 635 height 33
drag, startPoint x: 272, startPoint y: 228, endPoint x: 104, endPoint y: 235, distance: 167.8
click at [104, 235] on div "Mācību tēma: Latvijas un pasaules vēstures 8. klases 1. ieskaites mācību materi…" at bounding box center [507, 233] width 1014 height 466
click at [232, 236] on label "s" at bounding box center [506, 231] width 635 height 33
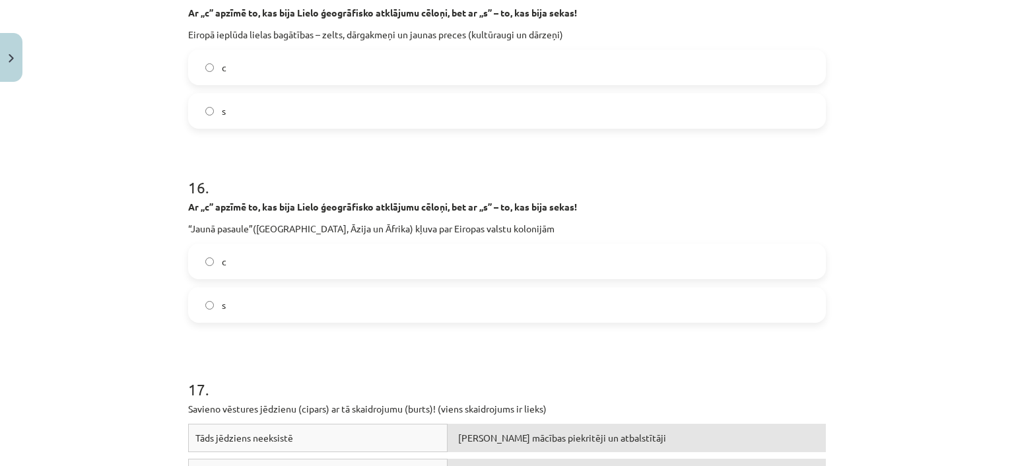
scroll to position [3257, 0]
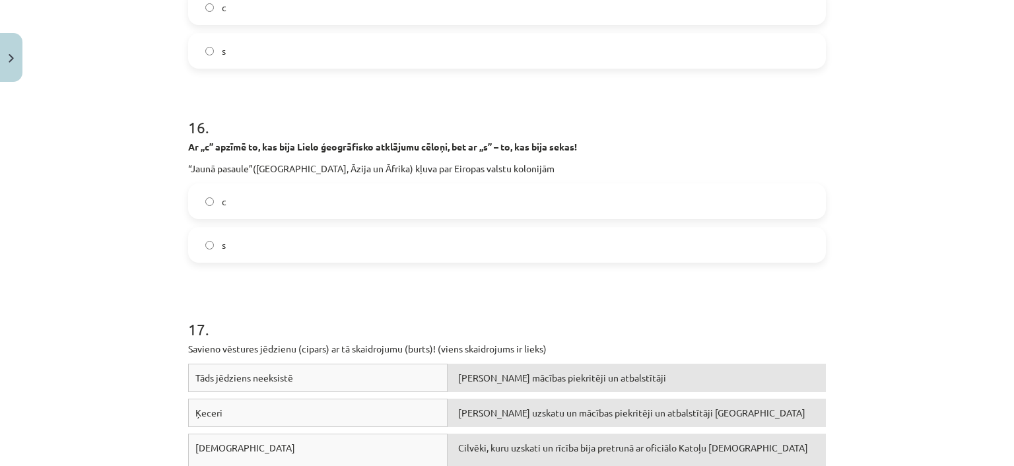
click at [260, 202] on label "c" at bounding box center [506, 201] width 635 height 33
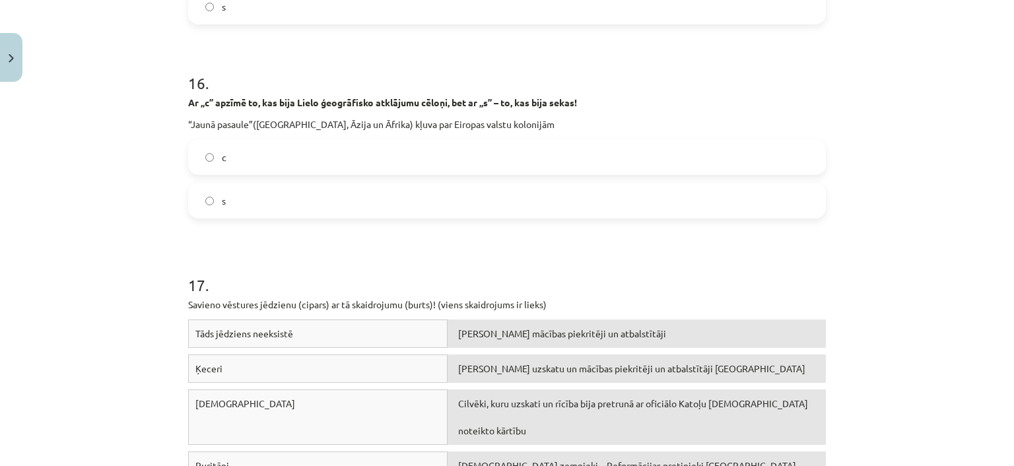
scroll to position [3317, 0]
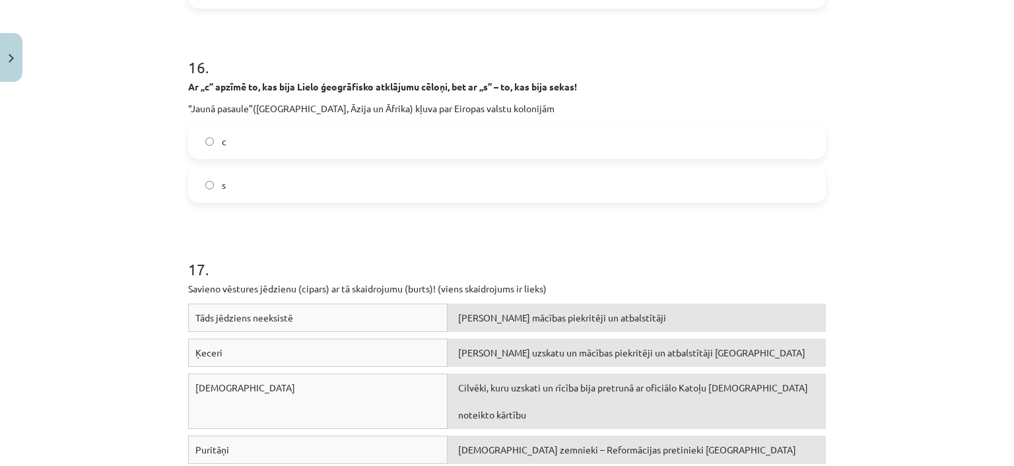
click at [310, 193] on label "s" at bounding box center [506, 184] width 635 height 33
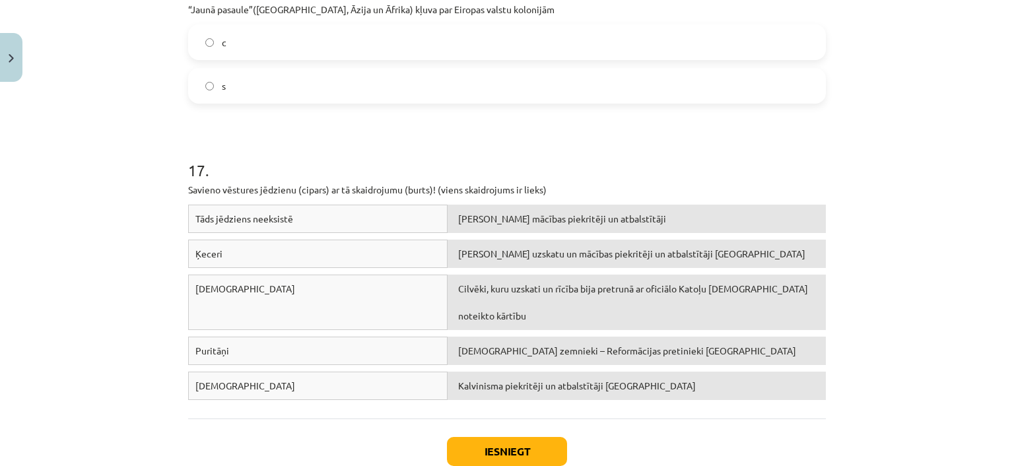
scroll to position [3438, 0]
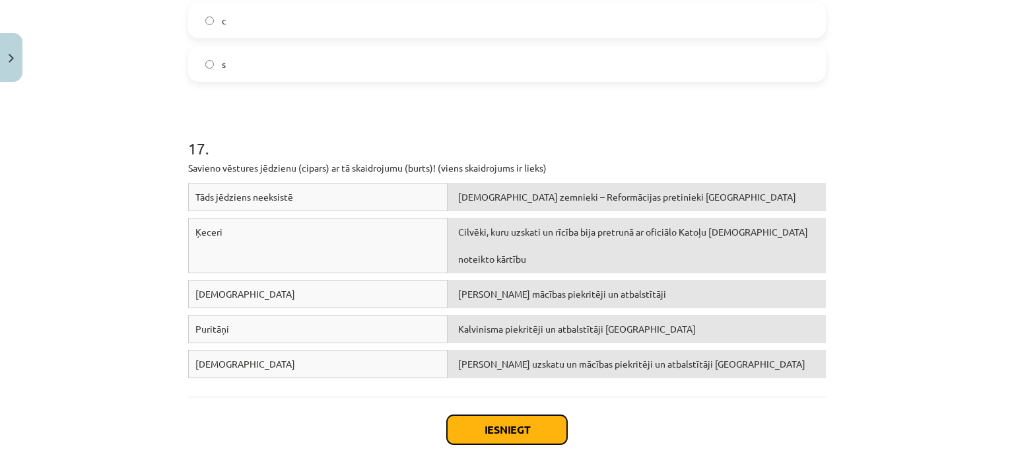
click at [519, 426] on button "Iesniegt" at bounding box center [507, 429] width 120 height 29
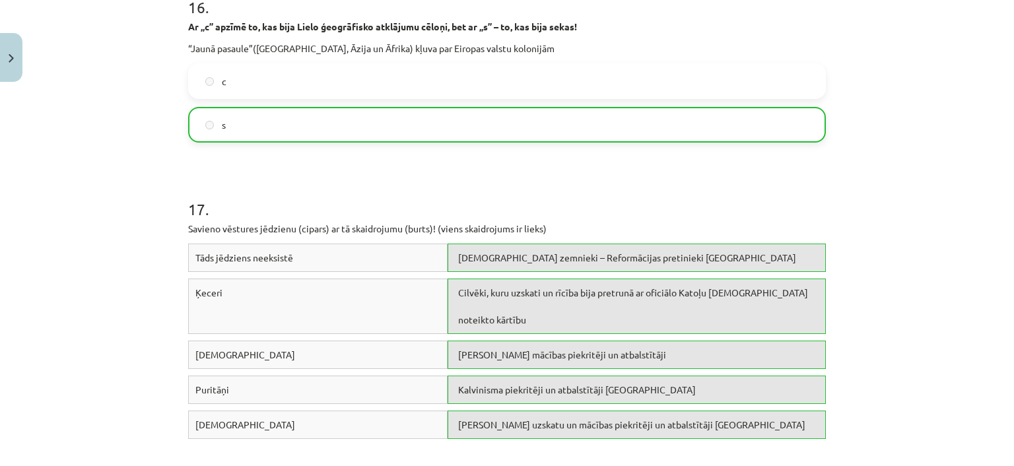
scroll to position [3718, 0]
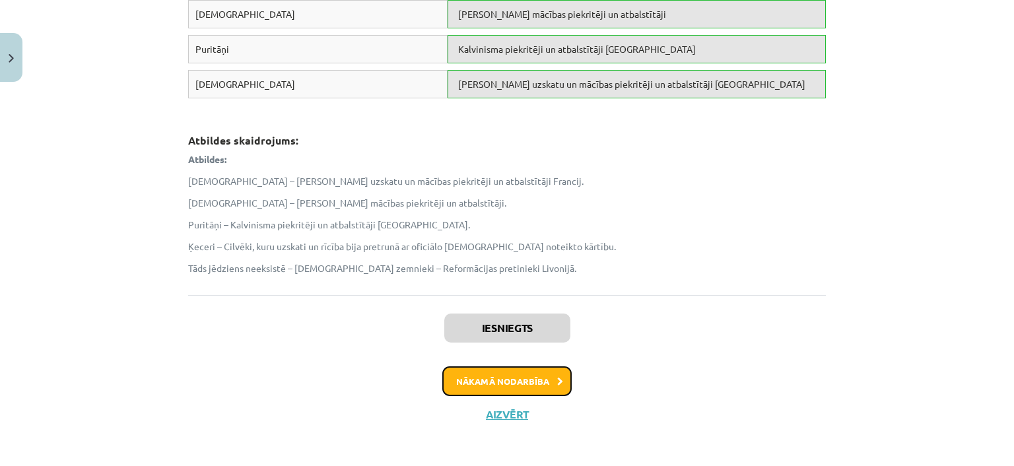
click at [514, 370] on button "Nākamā nodarbība" at bounding box center [506, 381] width 129 height 30
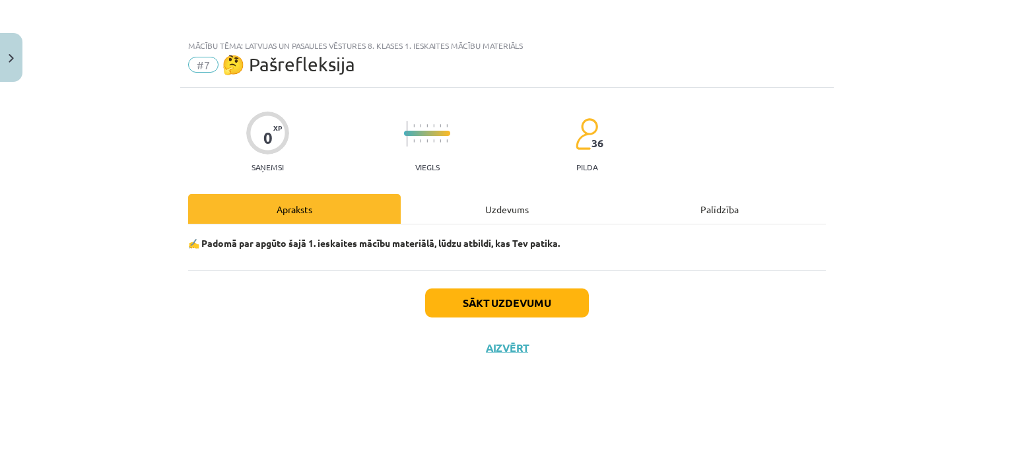
scroll to position [0, 0]
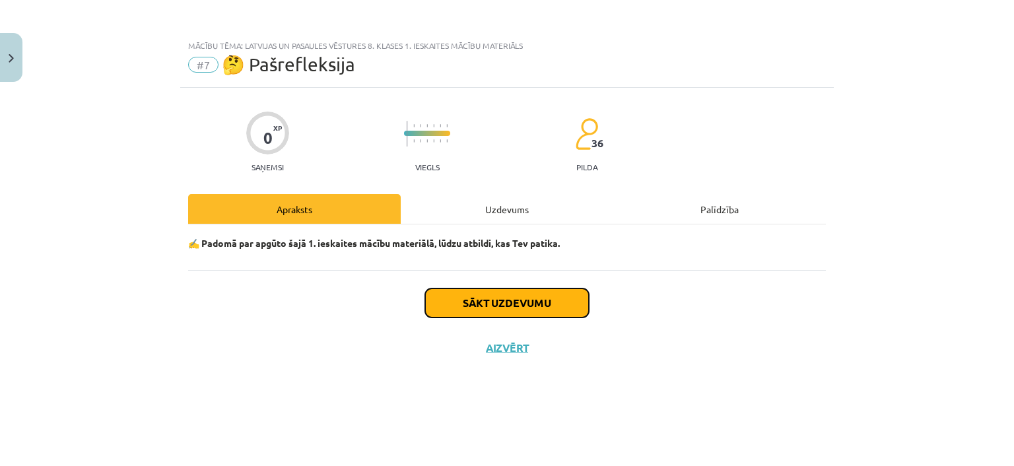
click at [545, 299] on button "Sākt uzdevumu" at bounding box center [507, 303] width 164 height 29
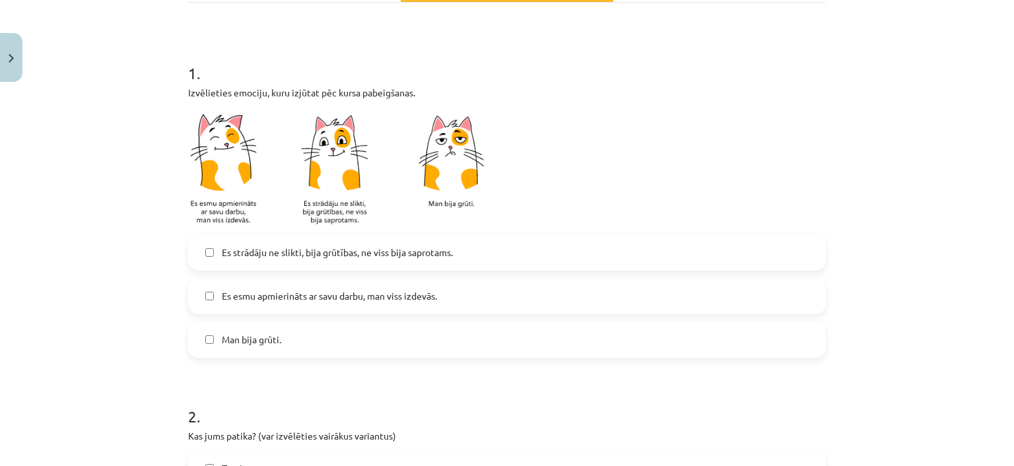
scroll to position [240, 0]
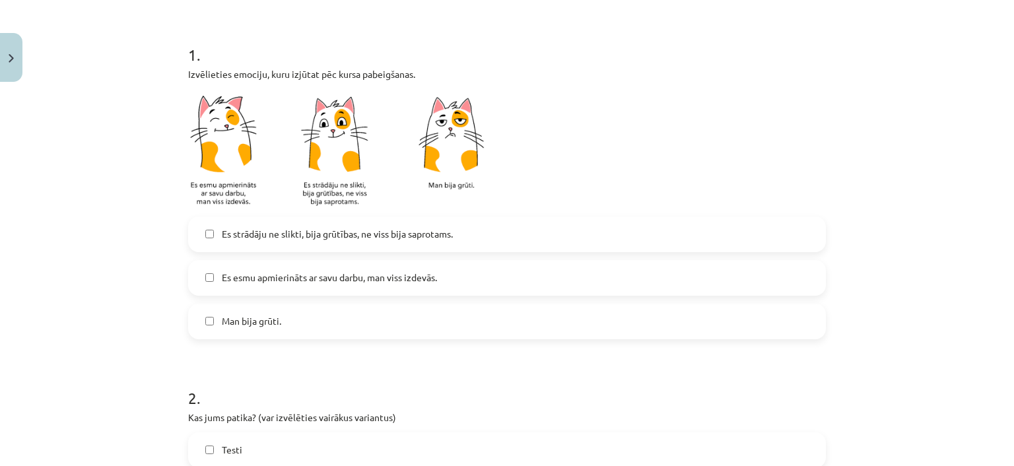
click at [337, 318] on label "Man bija grūti." at bounding box center [506, 321] width 635 height 33
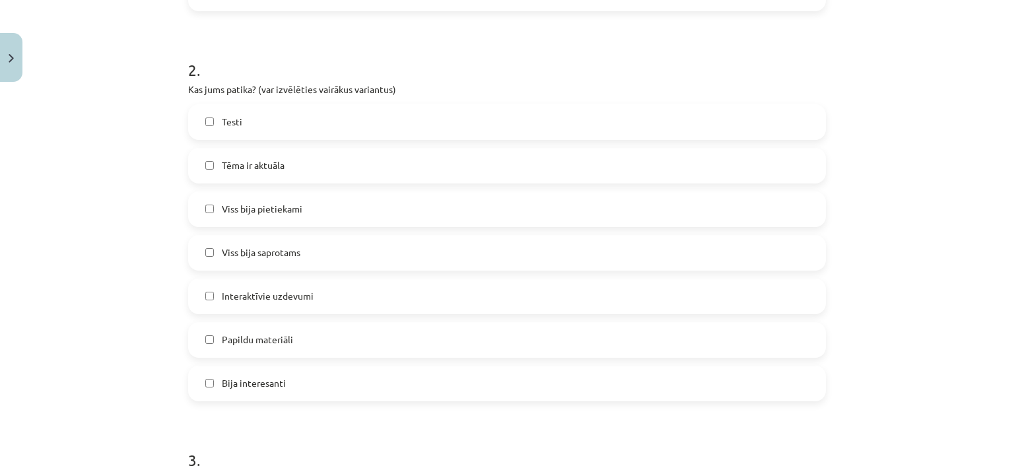
scroll to position [602, 0]
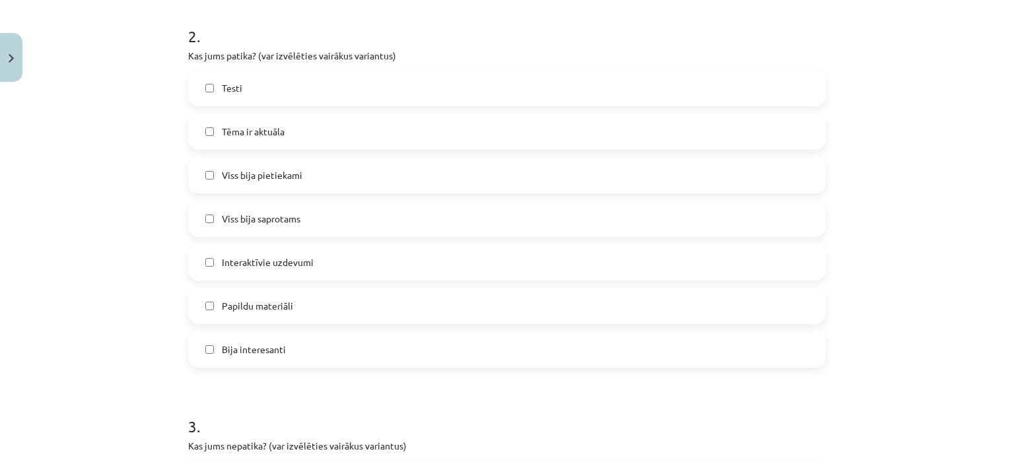
click at [296, 91] on label "Testi" at bounding box center [506, 88] width 635 height 33
click at [288, 136] on label "Tēma ir aktuāla" at bounding box center [506, 132] width 635 height 33
click at [297, 134] on label "Tēma ir aktuāla" at bounding box center [506, 132] width 635 height 33
click at [290, 178] on span "Viss bija pietiekami" at bounding box center [262, 175] width 81 height 14
click at [290, 263] on span "Interaktīvie uzdevumi" at bounding box center [268, 262] width 92 height 14
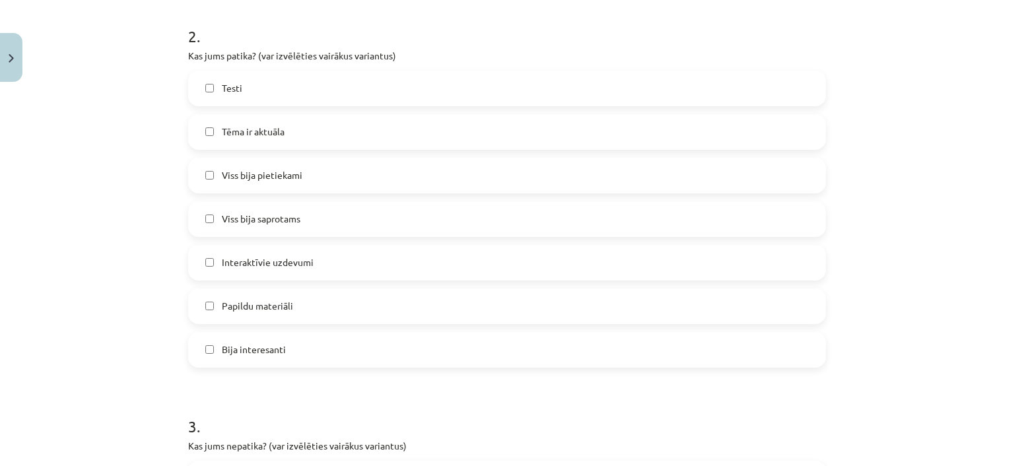
click at [300, 304] on label "Papildu materiāli" at bounding box center [506, 306] width 635 height 33
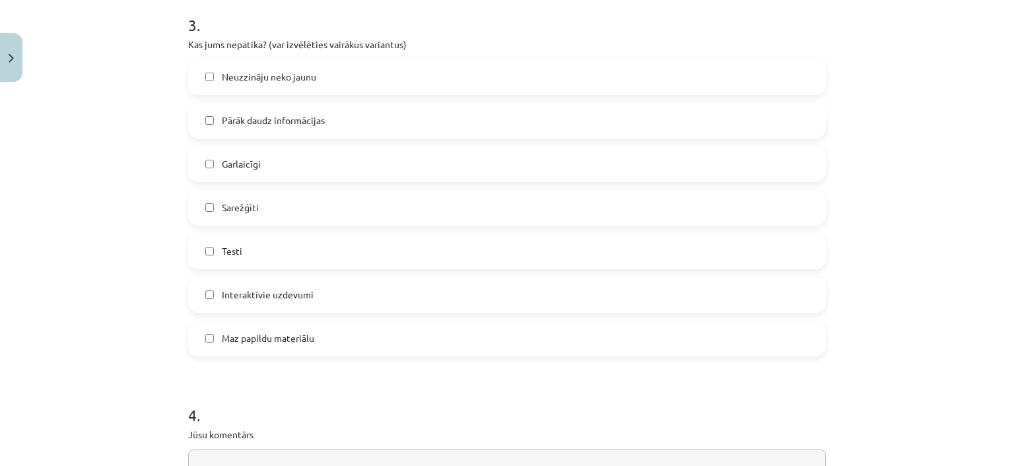
scroll to position [1023, 0]
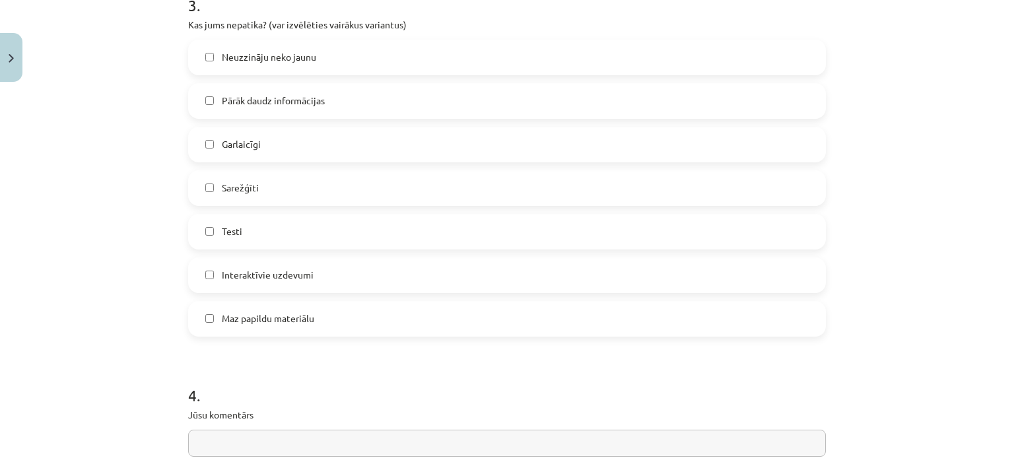
click at [290, 106] on span "Pārāk daudz informācijas" at bounding box center [273, 101] width 103 height 14
click at [252, 235] on label "Testi" at bounding box center [506, 231] width 635 height 33
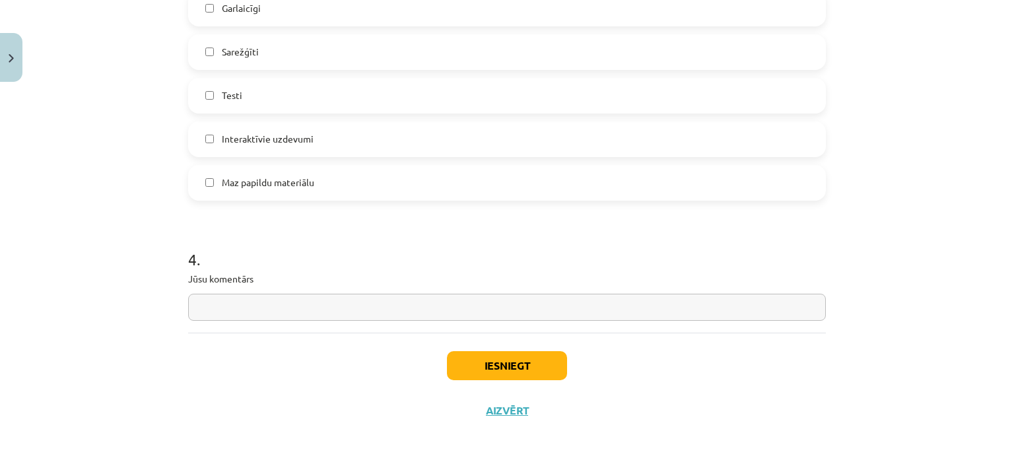
click at [318, 308] on input "text" at bounding box center [507, 307] width 638 height 27
drag, startPoint x: 471, startPoint y: 351, endPoint x: 471, endPoint y: 360, distance: 9.9
click at [471, 357] on div "Iesniegt Aizvērt" at bounding box center [507, 379] width 638 height 92
click at [472, 360] on button "Iesniegt" at bounding box center [507, 365] width 120 height 29
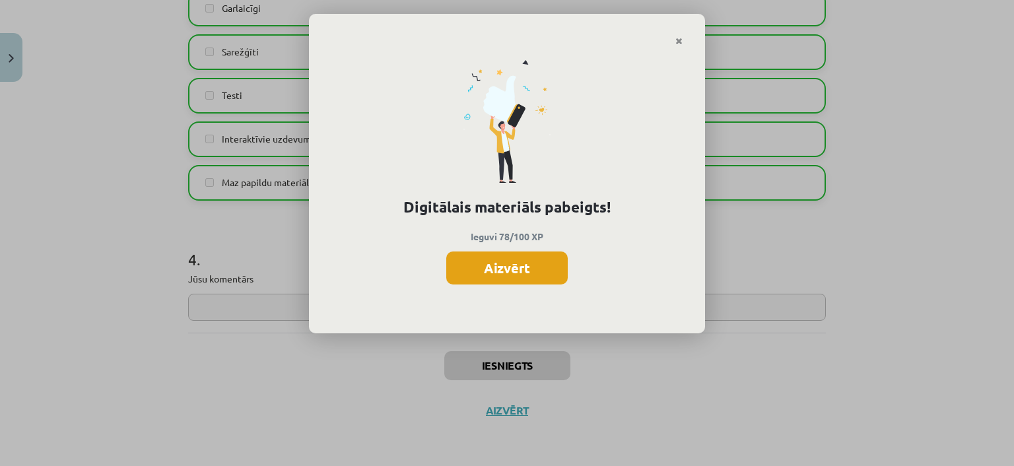
click at [503, 268] on button "Aizvērt" at bounding box center [506, 268] width 121 height 33
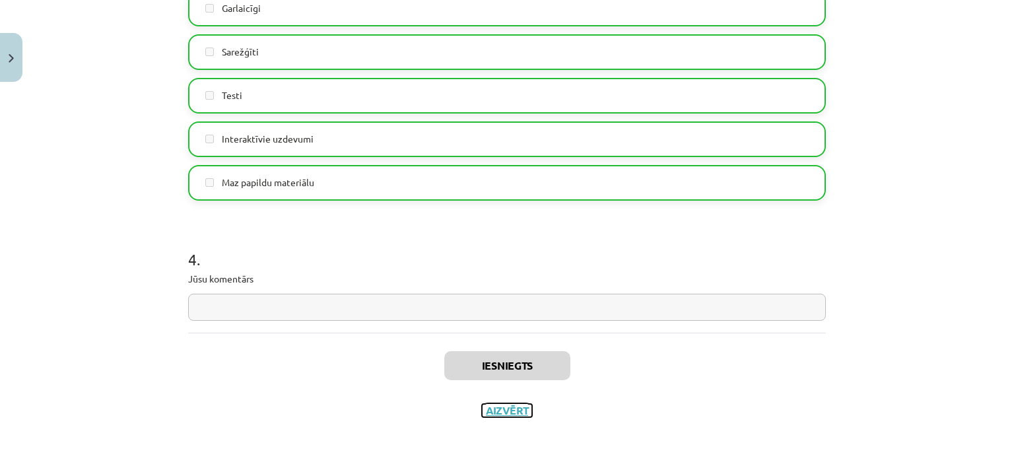
click at [499, 408] on button "Aizvērt" at bounding box center [507, 410] width 50 height 13
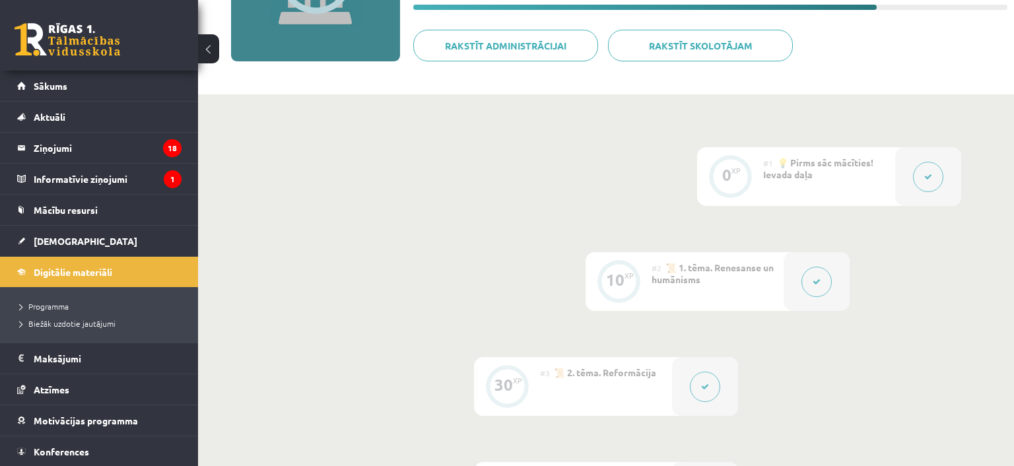
scroll to position [0, 0]
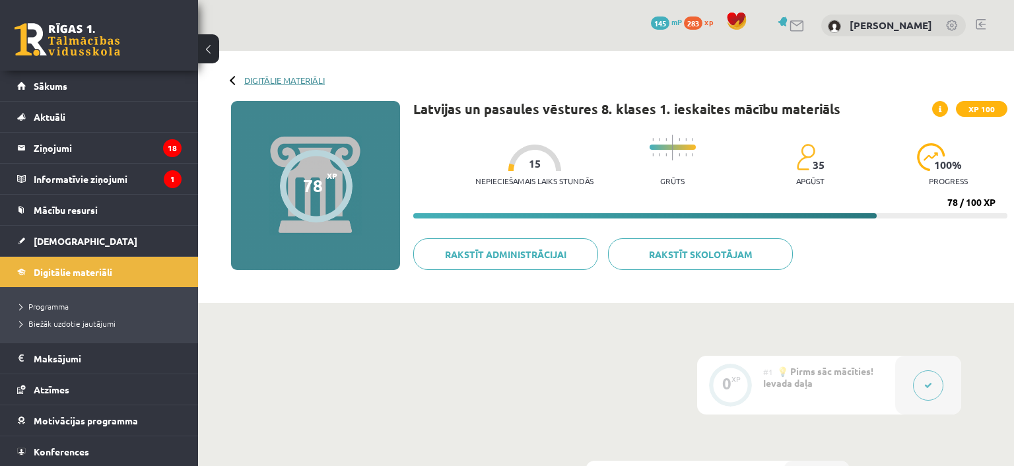
click at [256, 81] on link "Digitālie materiāli" at bounding box center [284, 80] width 81 height 10
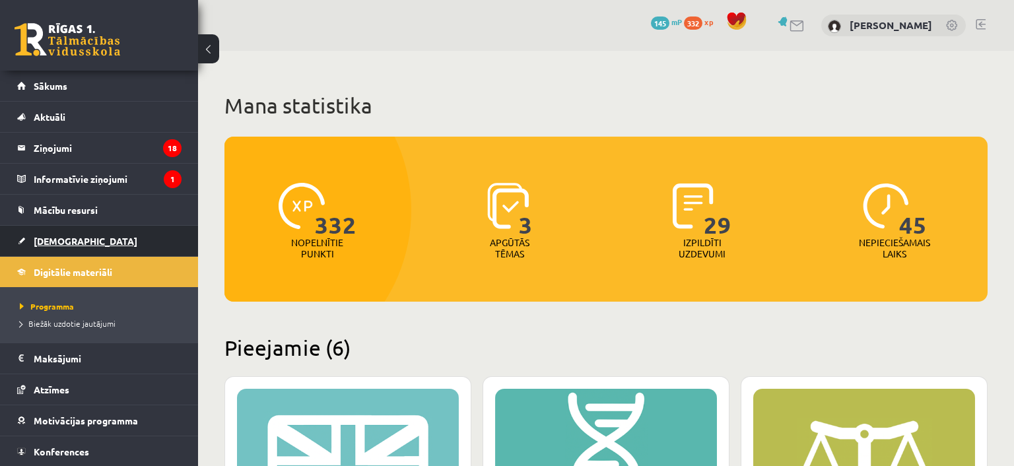
click at [25, 239] on link "[DEMOGRAPHIC_DATA]" at bounding box center [99, 241] width 164 height 30
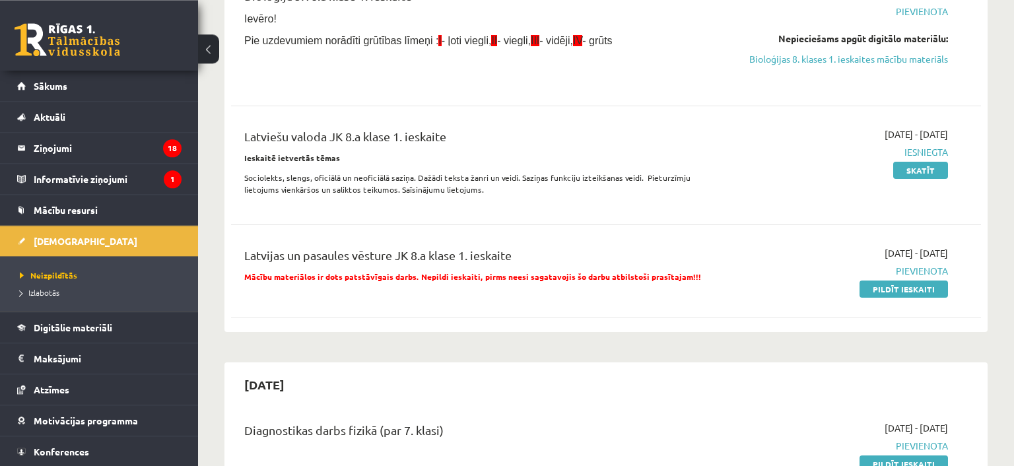
scroll to position [418, 0]
